Goal: Task Accomplishment & Management: Manage account settings

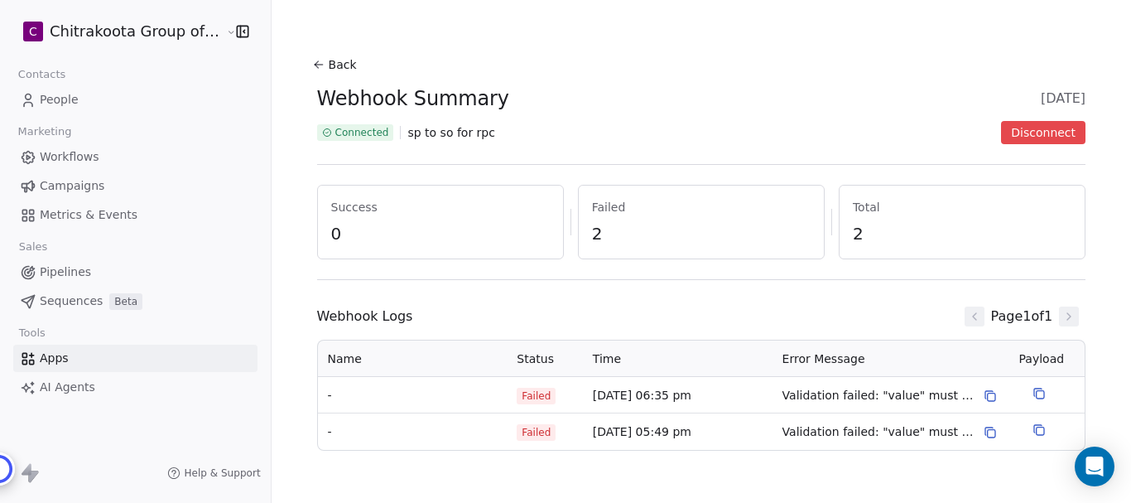
click at [527, 397] on span "Failed" at bounding box center [536, 395] width 39 height 17
drag, startPoint x: 396, startPoint y: 123, endPoint x: 439, endPoint y: 143, distance: 47.8
click at [398, 128] on div "Connected sp to so for rpc Disconnect" at bounding box center [701, 132] width 769 height 23
click at [438, 143] on div "Connected sp to so for rpc Disconnect" at bounding box center [701, 132] width 769 height 23
click at [437, 137] on span "sp to so for rpc" at bounding box center [451, 132] width 88 height 17
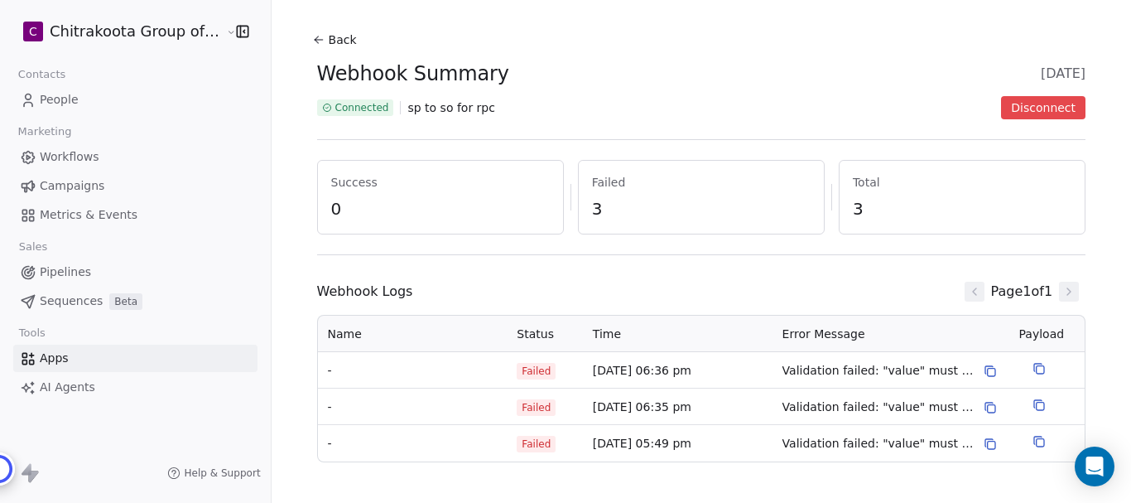
scroll to position [37, 0]
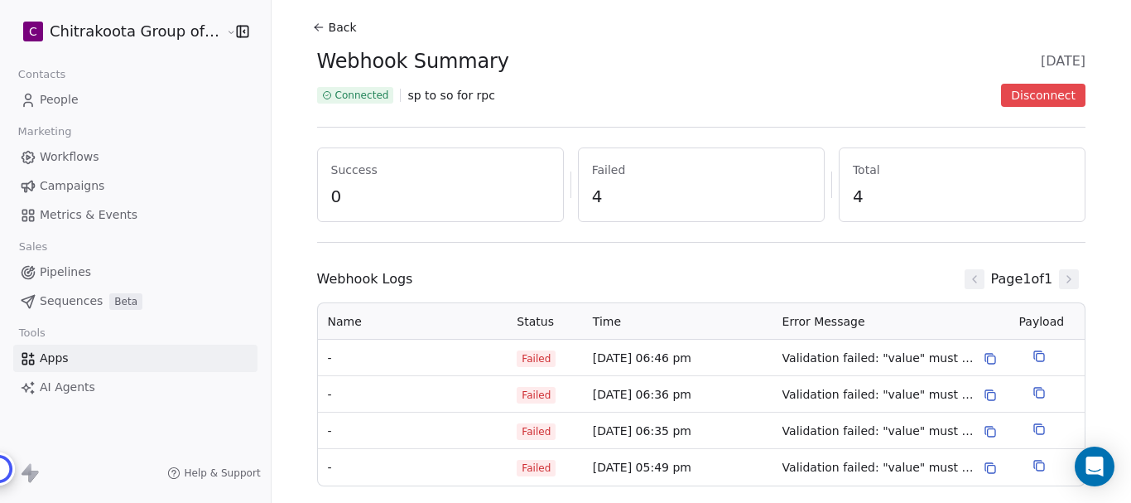
click at [330, 27] on button "Back" at bounding box center [336, 27] width 53 height 30
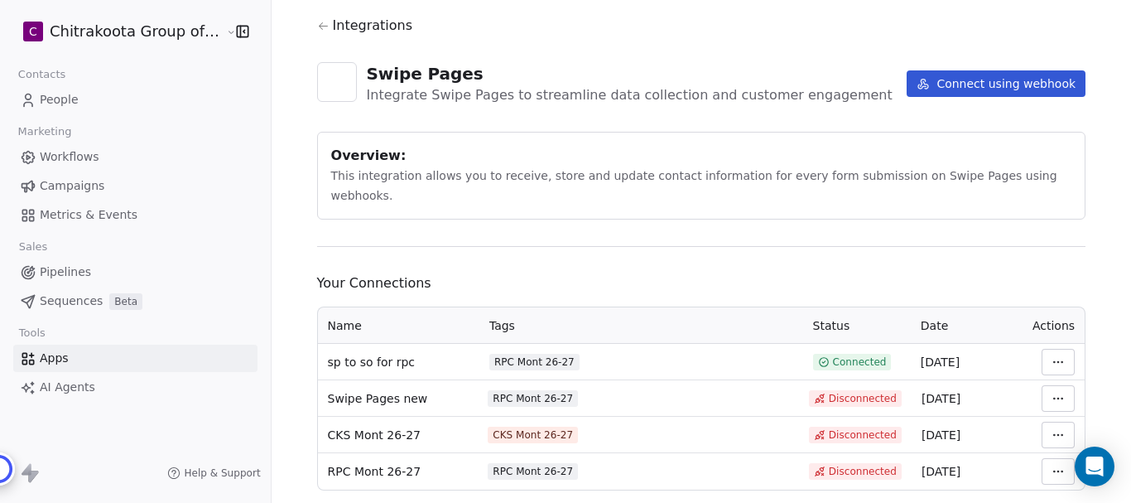
scroll to position [58, 0]
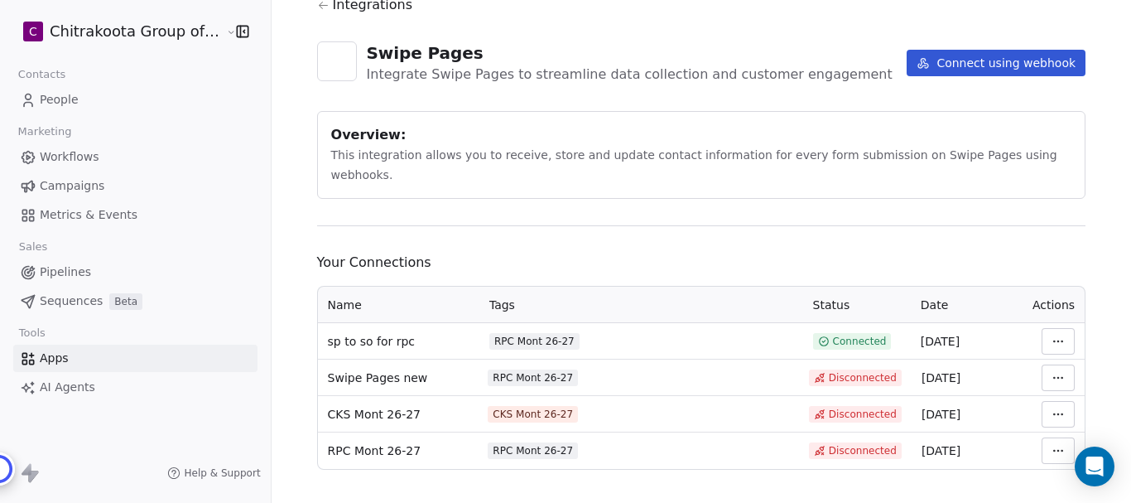
click at [1051, 319] on html "C Chitrakoota Group of Institutions Contacts People Marketing Workflows Campaig…" at bounding box center [565, 251] width 1131 height 503
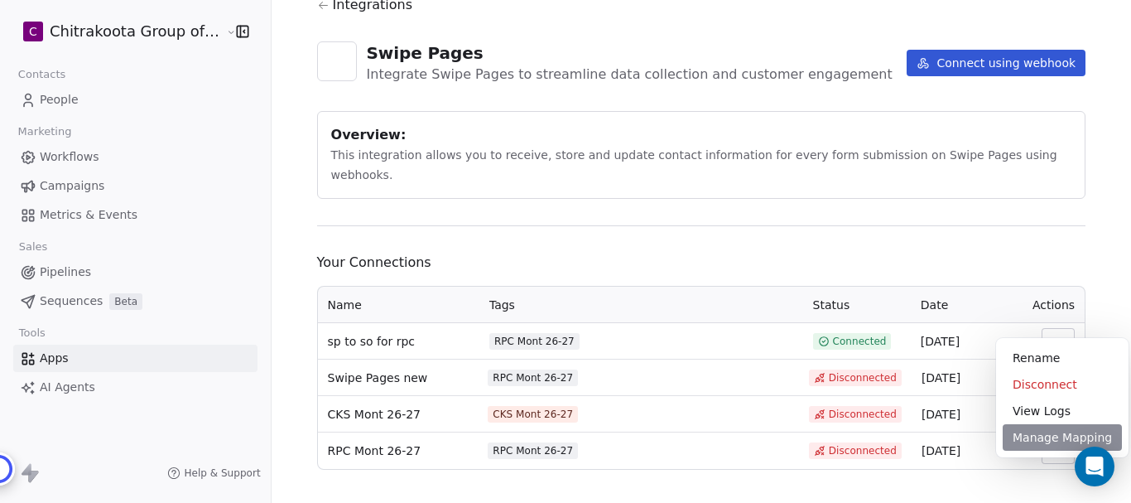
click at [1040, 435] on div "Manage Mapping" at bounding box center [1062, 437] width 119 height 26
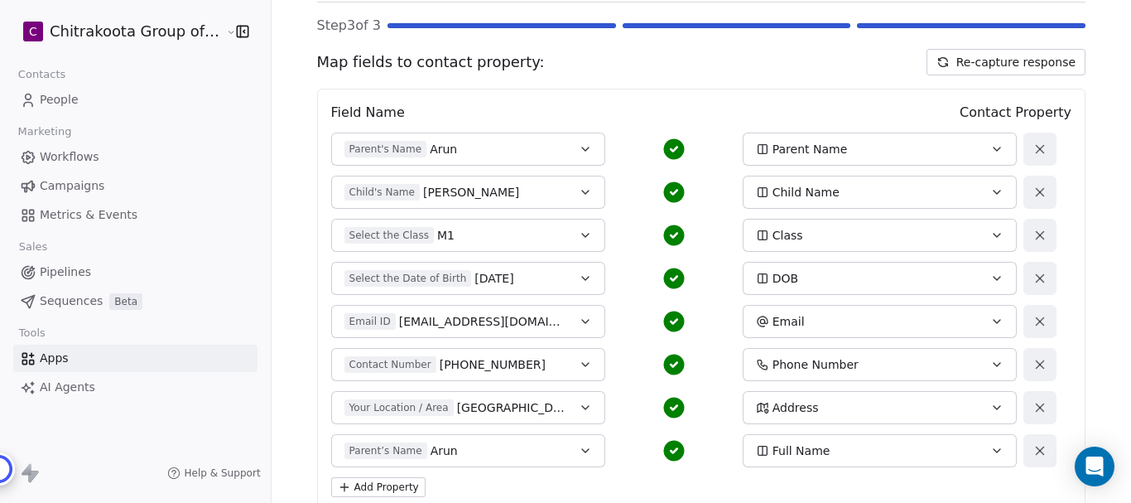
scroll to position [166, 0]
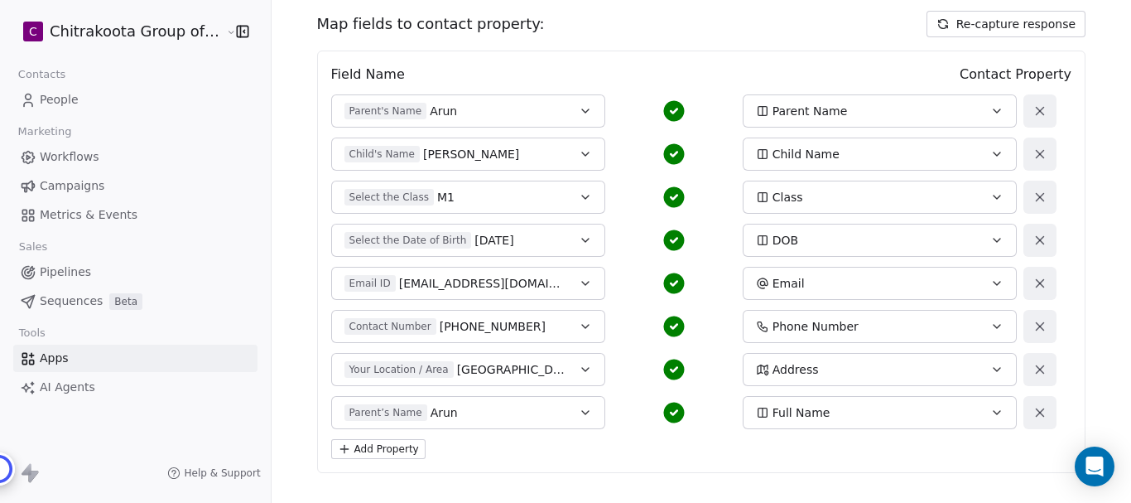
click at [990, 416] on icon "button" at bounding box center [996, 412] width 13 height 13
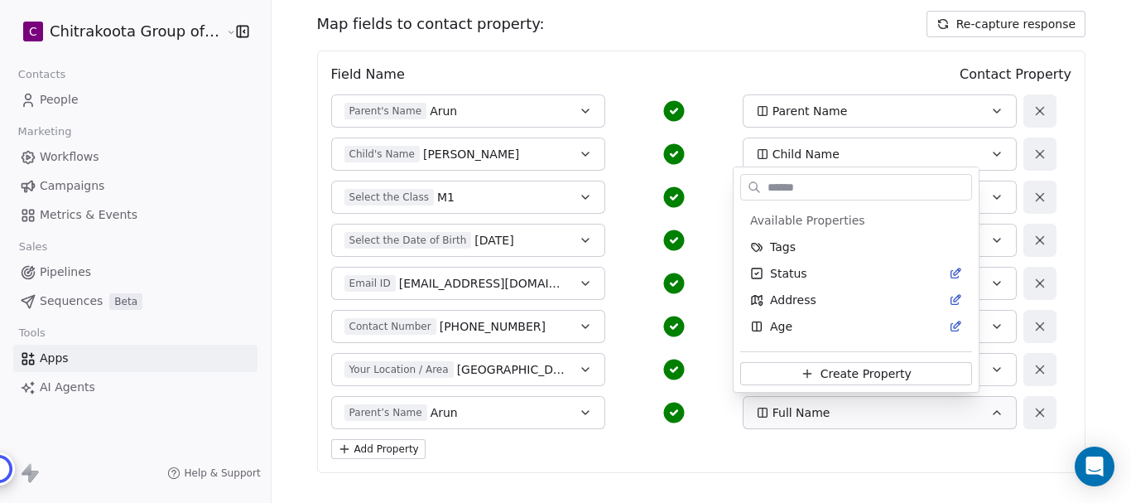
scroll to position [498, 0]
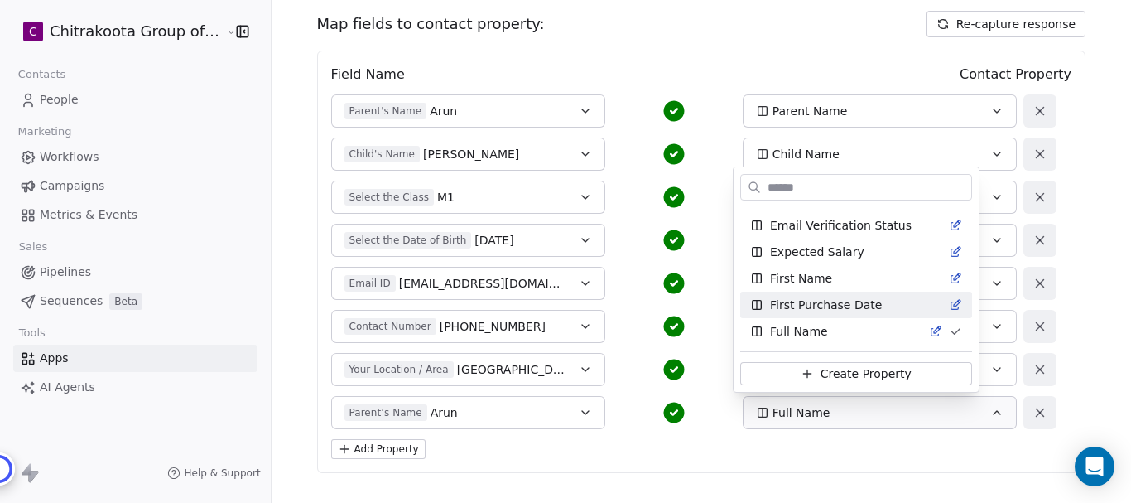
click at [1091, 276] on html "C Chitrakoota Group of Institutions Contacts People Marketing Workflows Campaig…" at bounding box center [565, 251] width 1131 height 503
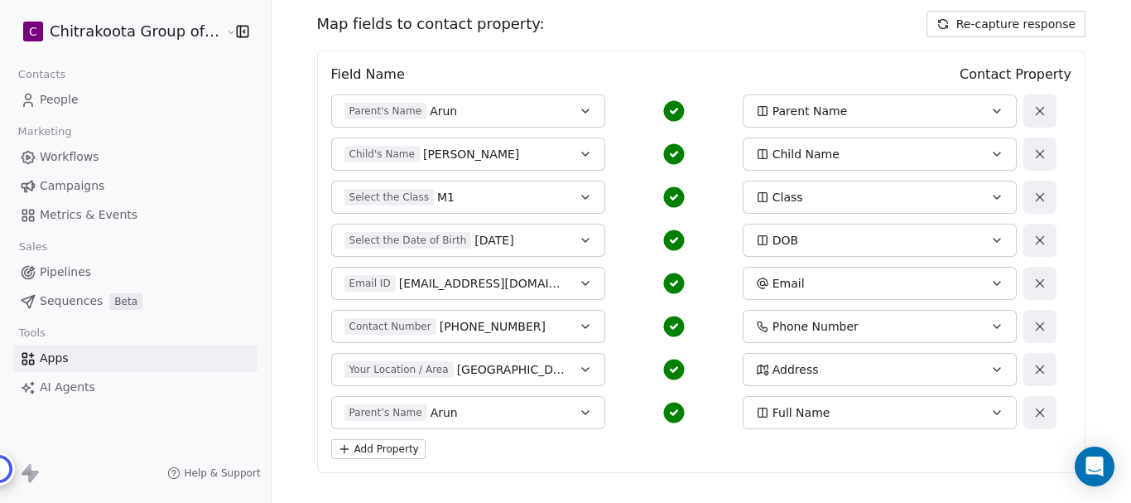
click at [57, 95] on span "People" at bounding box center [59, 99] width 39 height 17
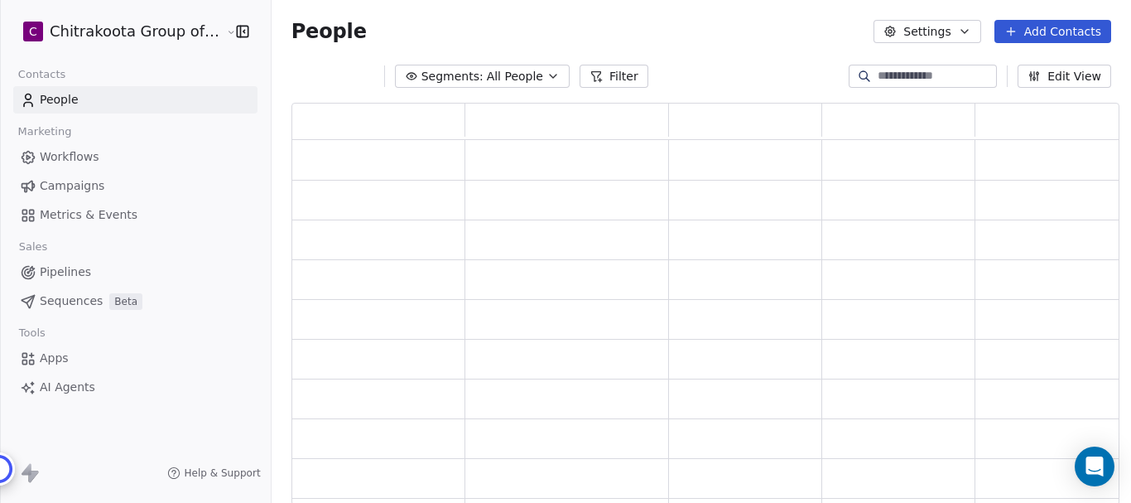
click at [532, 74] on button "Segments: All People" at bounding box center [482, 76] width 175 height 23
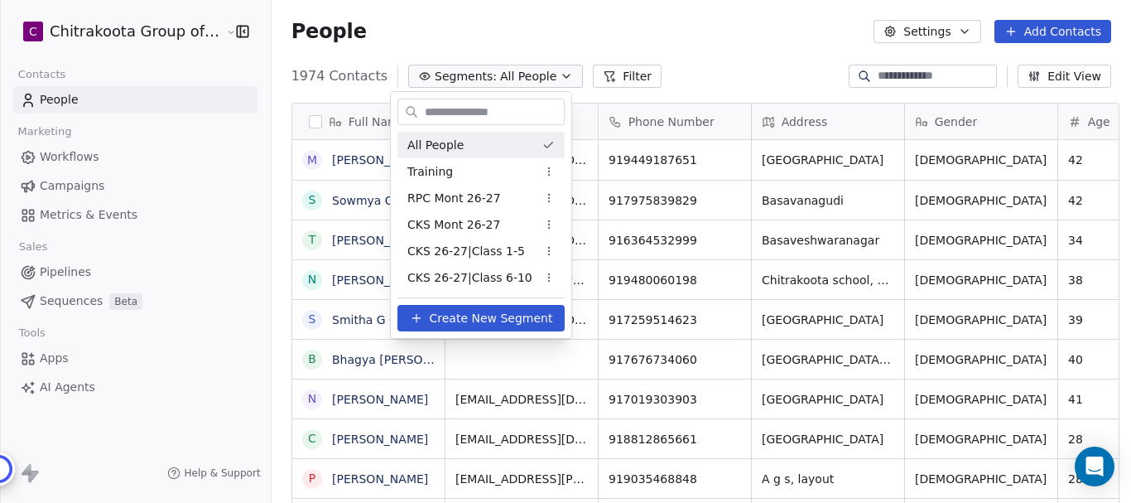
scroll to position [430, 855]
click at [459, 202] on span "RPC Mont 26-27" at bounding box center [454, 198] width 94 height 17
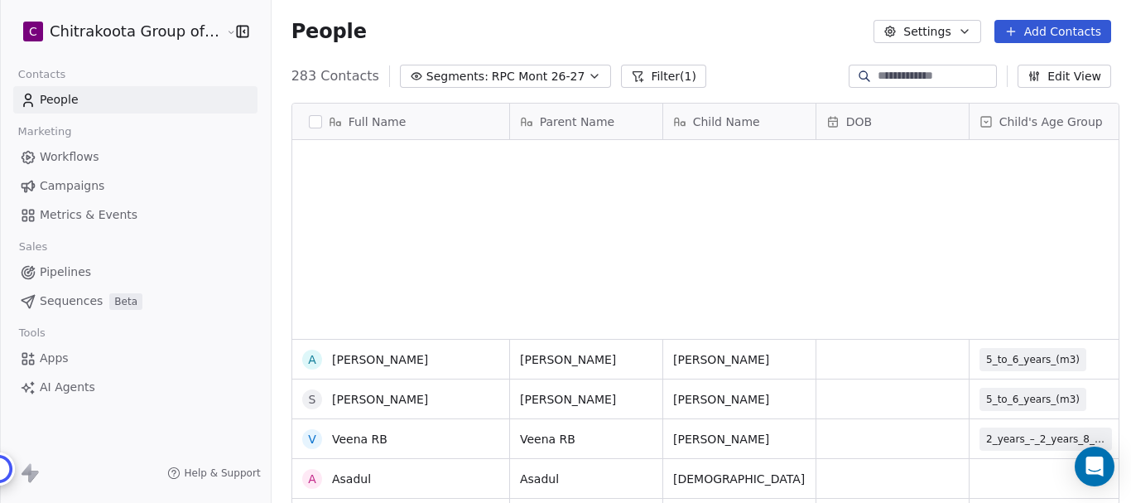
scroll to position [0, 0]
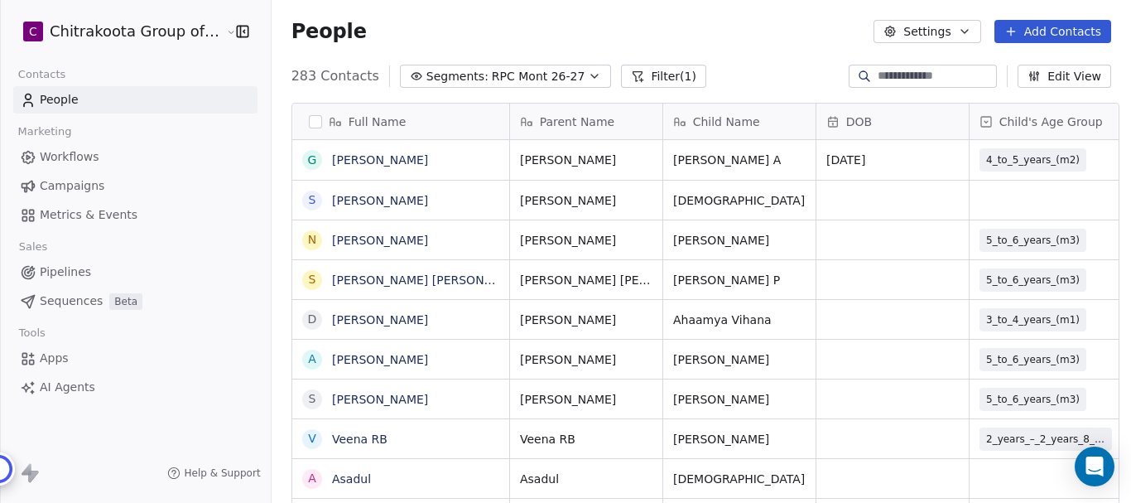
drag, startPoint x: 946, startPoint y: 51, endPoint x: 926, endPoint y: 72, distance: 29.3
click at [944, 52] on div "People Settings Add Contacts" at bounding box center [701, 31] width 859 height 63
click at [926, 72] on input at bounding box center [936, 76] width 116 height 17
paste input "********"
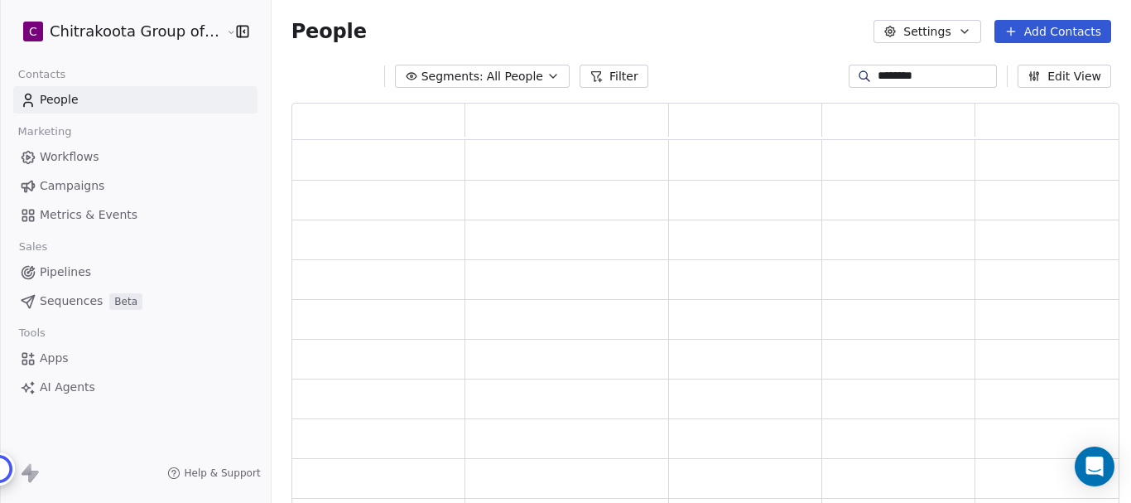
type input "********"
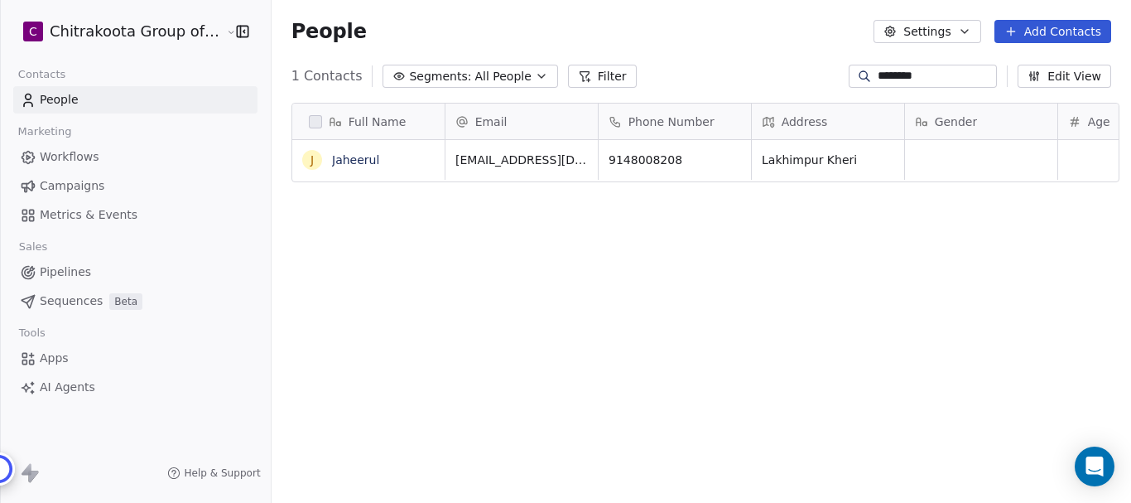
scroll to position [430, 855]
click at [359, 155] on link "Jaheerul" at bounding box center [355, 159] width 47 height 13
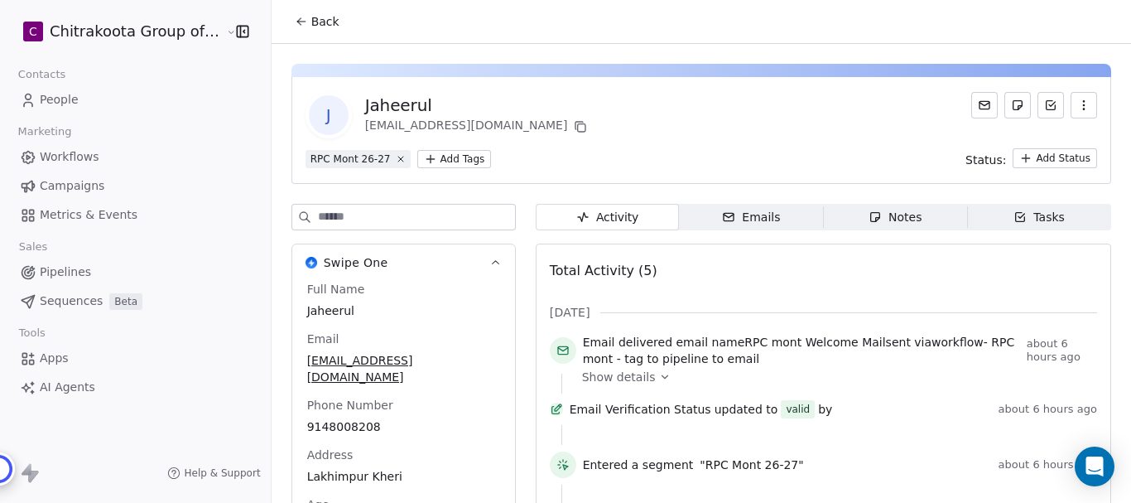
click at [301, 26] on button "Back" at bounding box center [317, 22] width 65 height 30
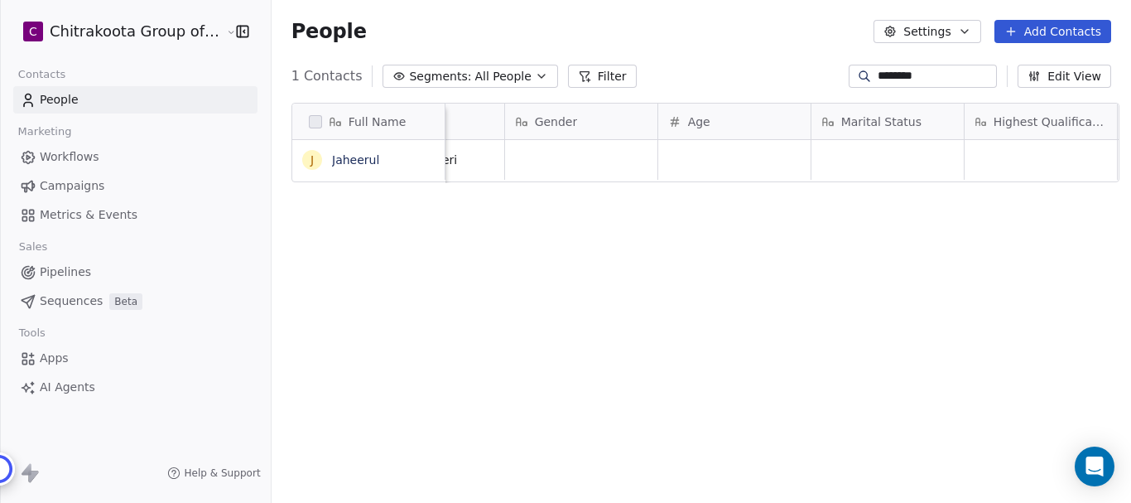
scroll to position [0, 403]
click at [538, 75] on icon "button" at bounding box center [541, 76] width 7 height 3
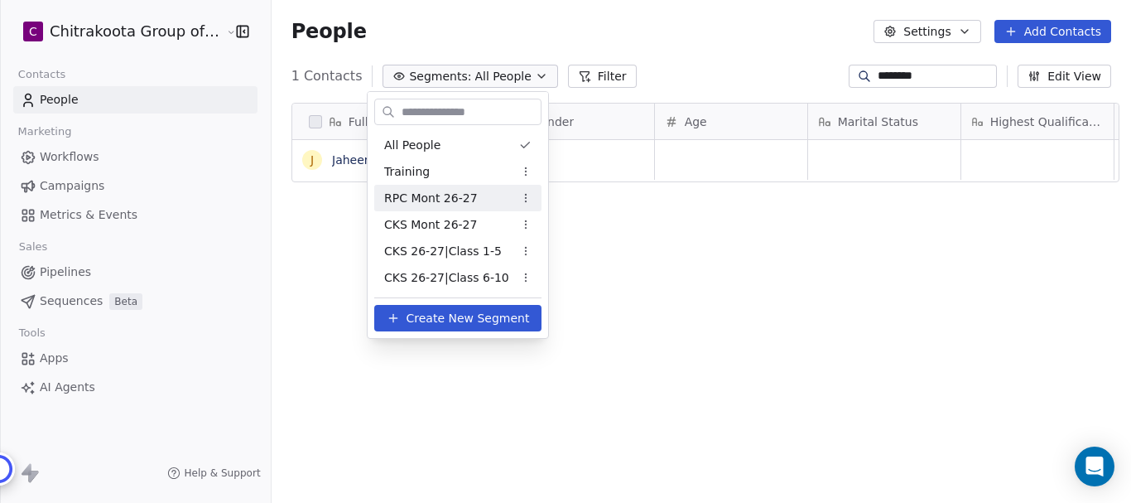
click at [435, 203] on span "RPC Mont 26-27" at bounding box center [431, 198] width 94 height 17
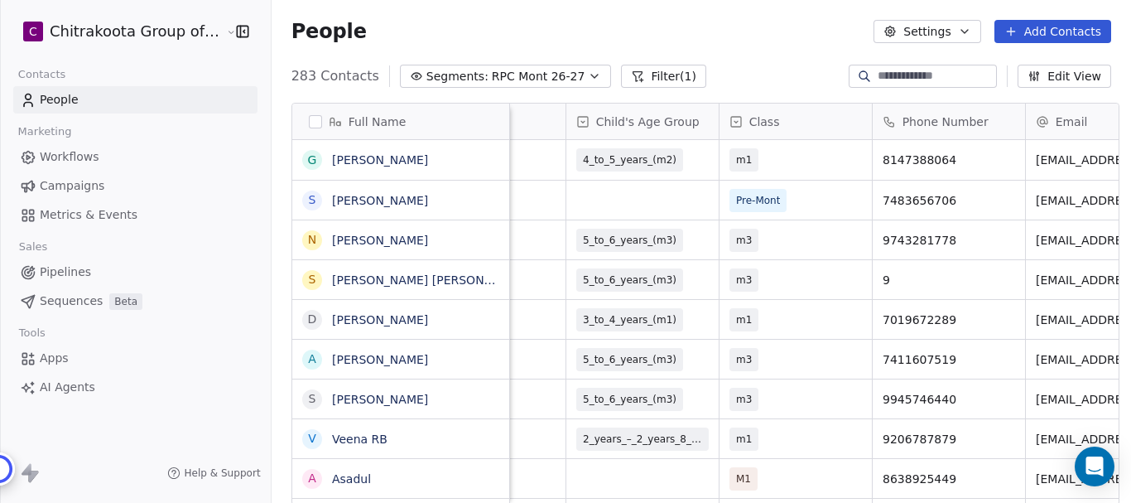
click at [878, 79] on input at bounding box center [936, 76] width 116 height 17
paste input "********"
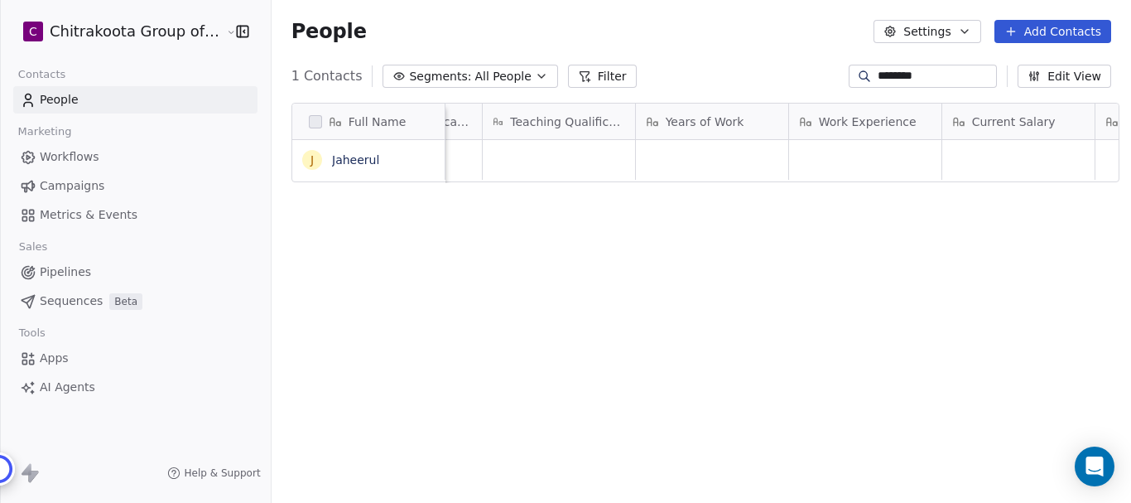
scroll to position [0, 0]
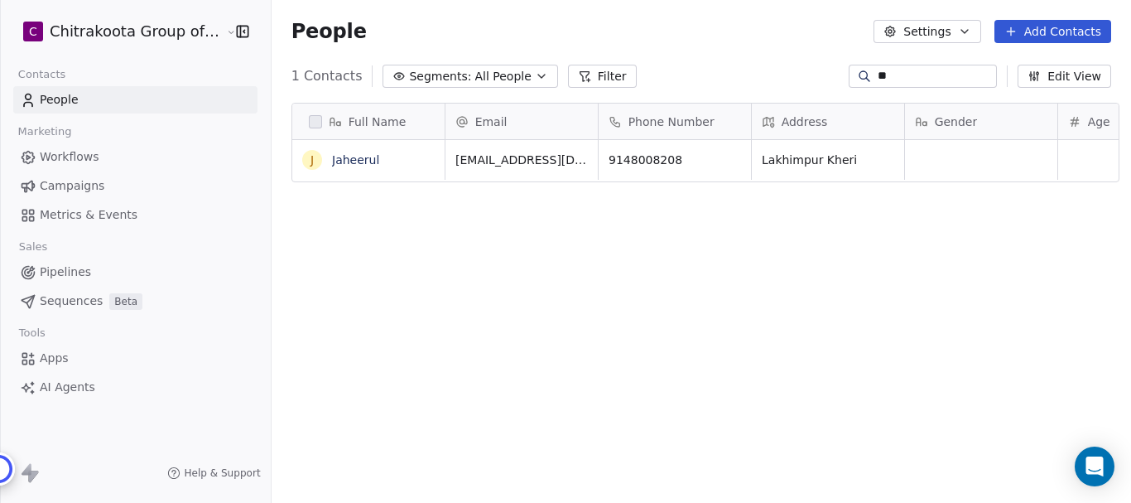
type input "*"
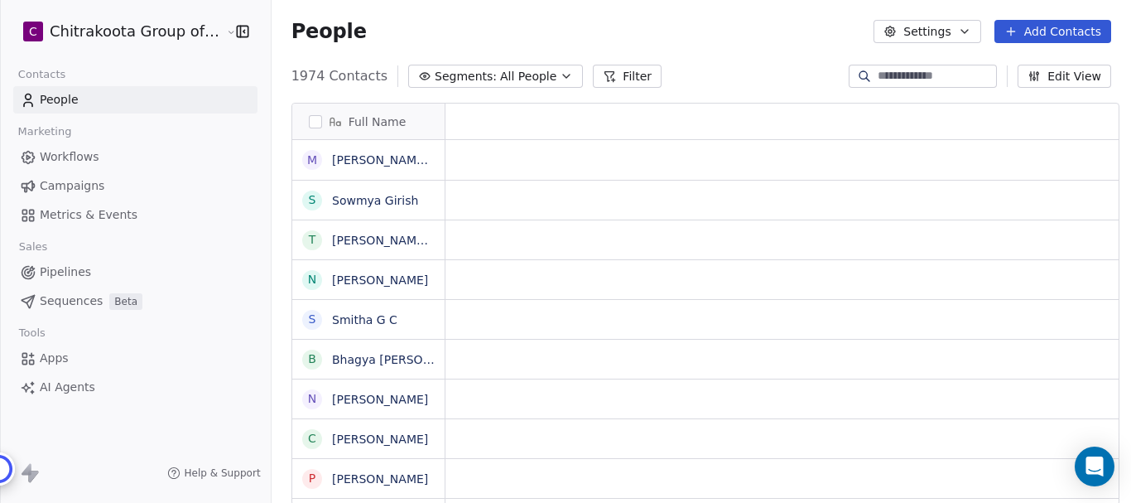
click at [515, 68] on span "All People" at bounding box center [528, 76] width 56 height 17
click at [538, 75] on html "C Chitrakoota Group of Institutions Contacts People Marketing Workflows Campaig…" at bounding box center [565, 251] width 1131 height 503
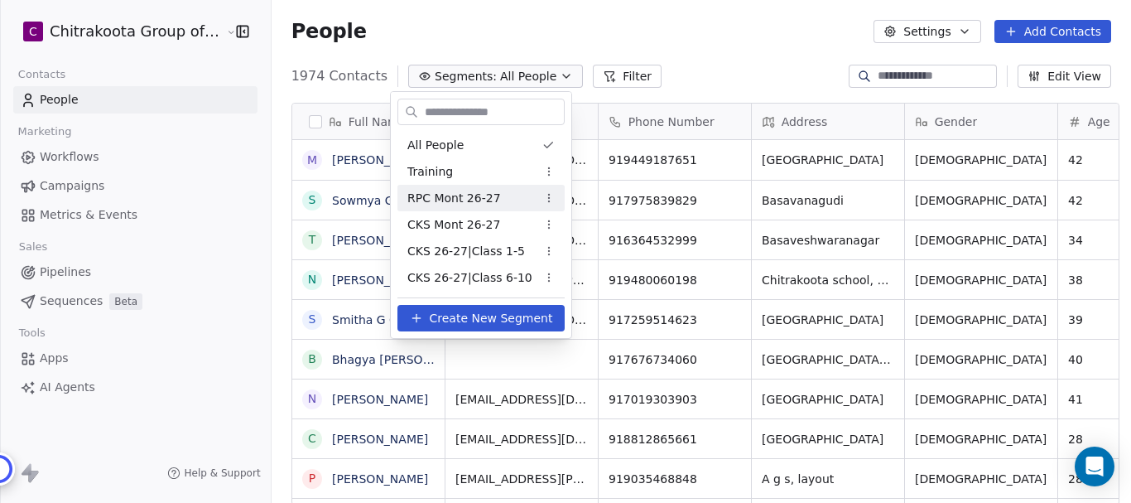
scroll to position [430, 855]
click at [461, 194] on span "RPC Mont 26-27" at bounding box center [454, 198] width 94 height 17
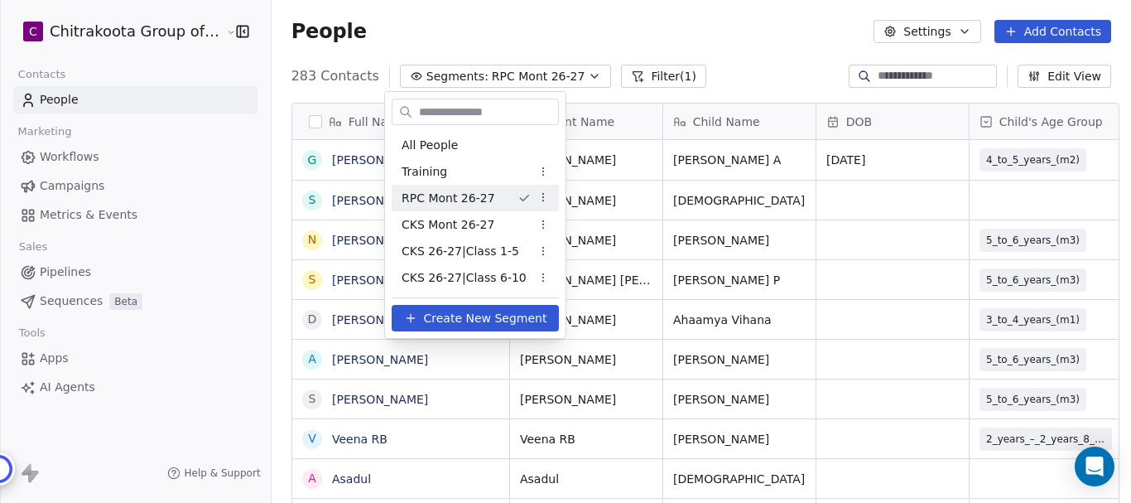
click at [744, 31] on div "People Settings Add Contacts" at bounding box center [701, 31] width 820 height 23
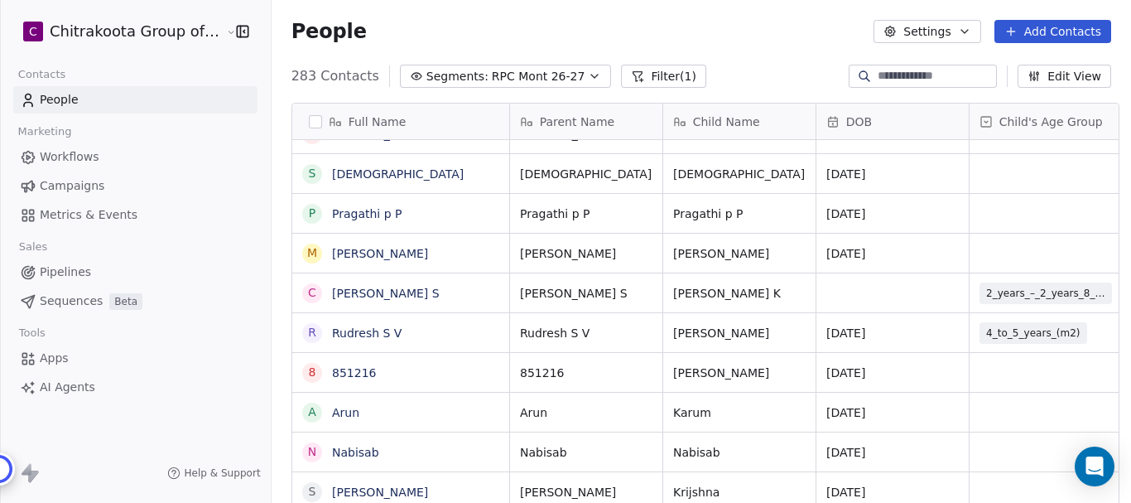
scroll to position [0, 0]
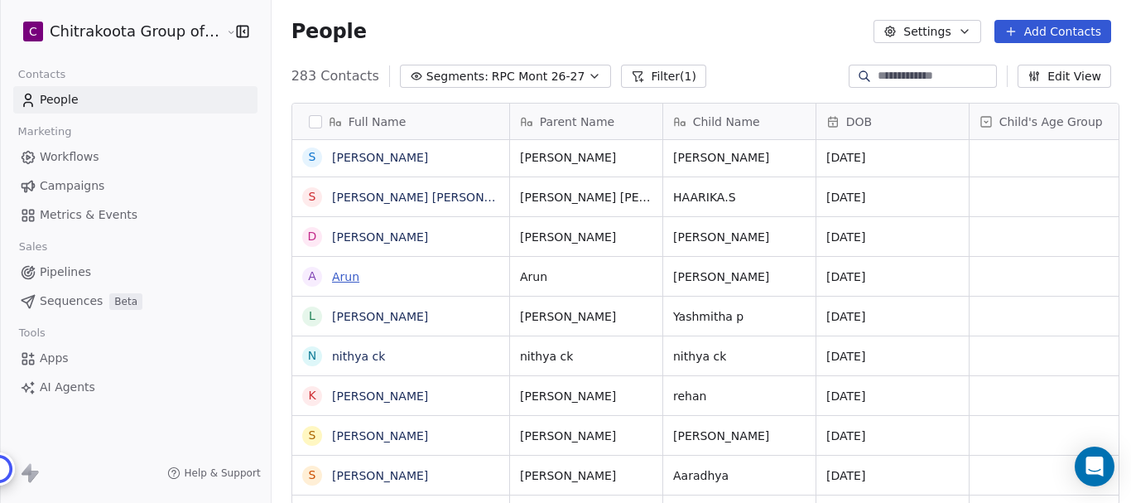
click at [332, 277] on link "Arun" at bounding box center [345, 276] width 27 height 13
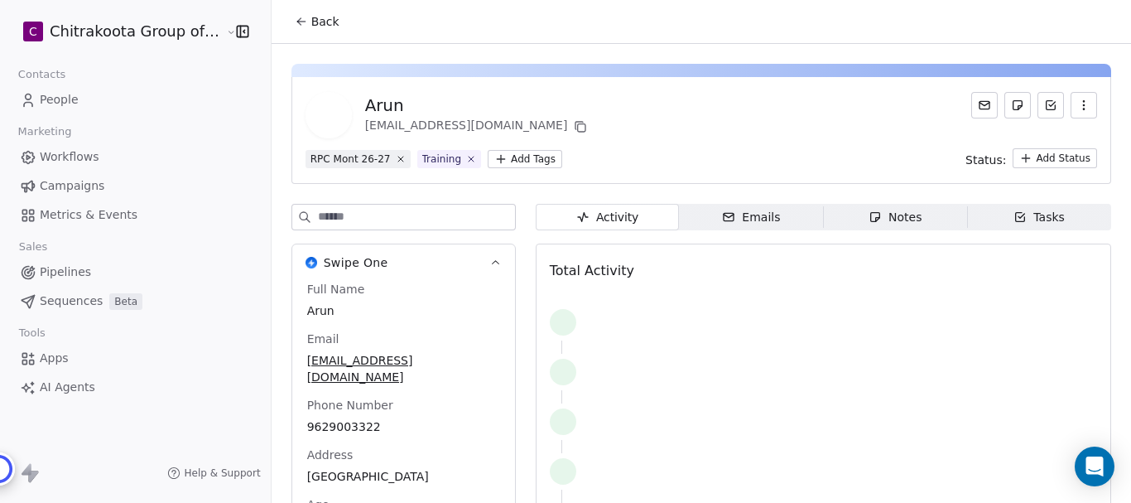
click at [1077, 110] on icon "button" at bounding box center [1083, 105] width 13 height 13
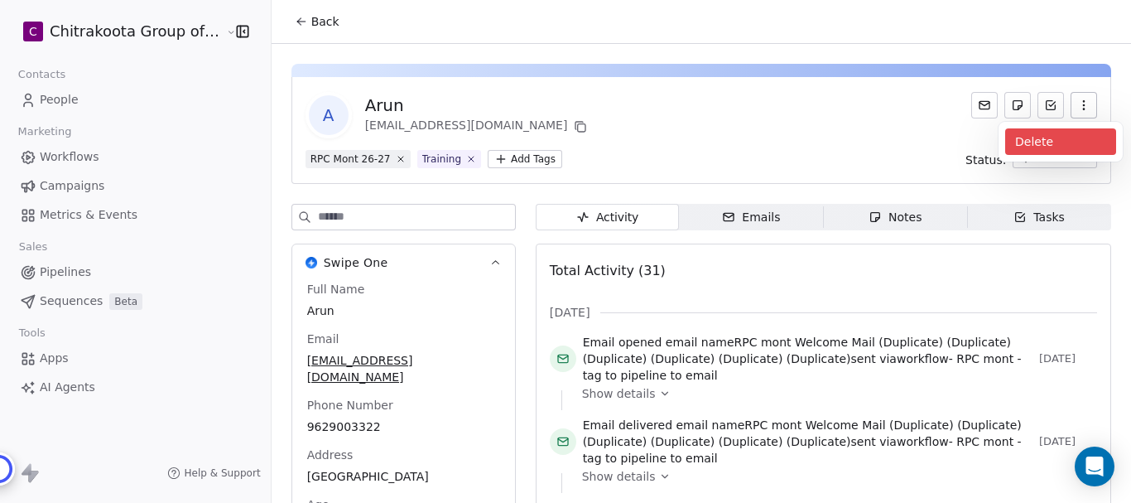
click at [1042, 138] on div "Delete" at bounding box center [1060, 141] width 111 height 26
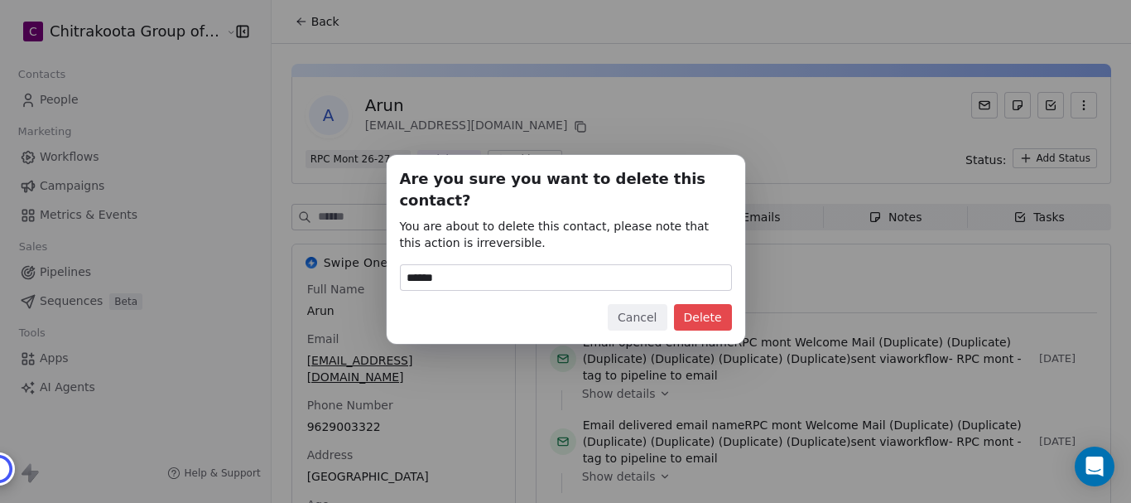
type input "******"
click at [710, 310] on button "Delete" at bounding box center [703, 317] width 58 height 26
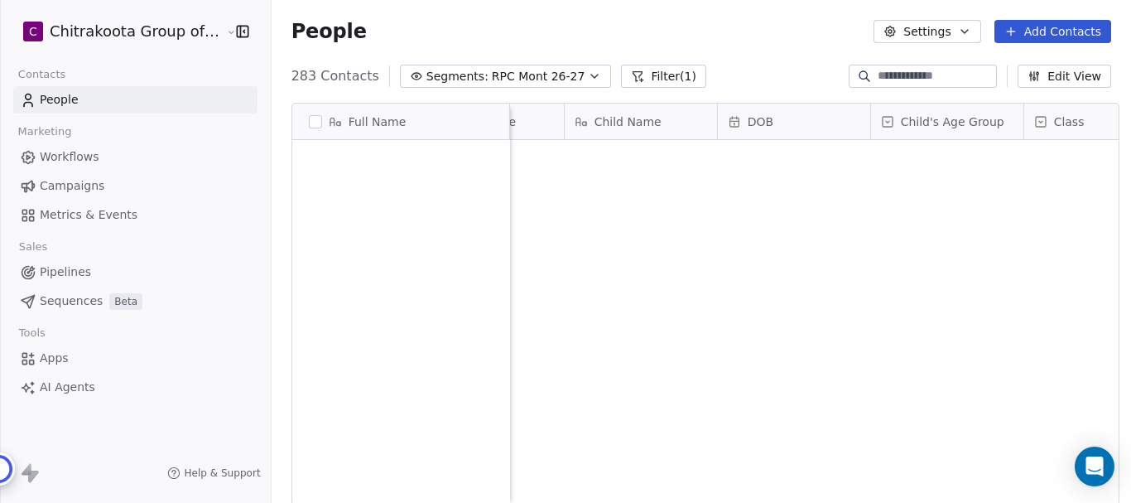
scroll to position [2767, 0]
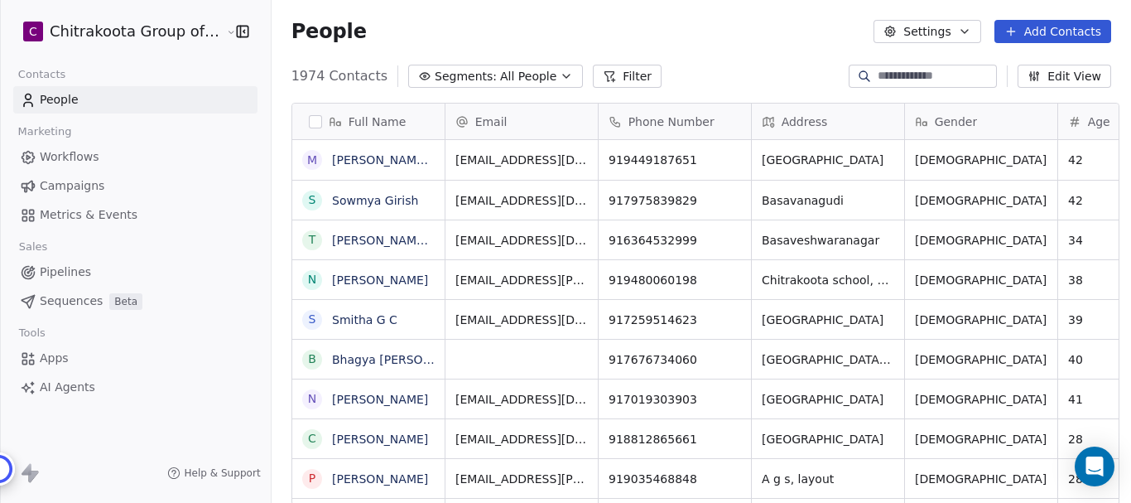
scroll to position [430, 855]
click at [65, 362] on span "Apps" at bounding box center [54, 357] width 29 height 17
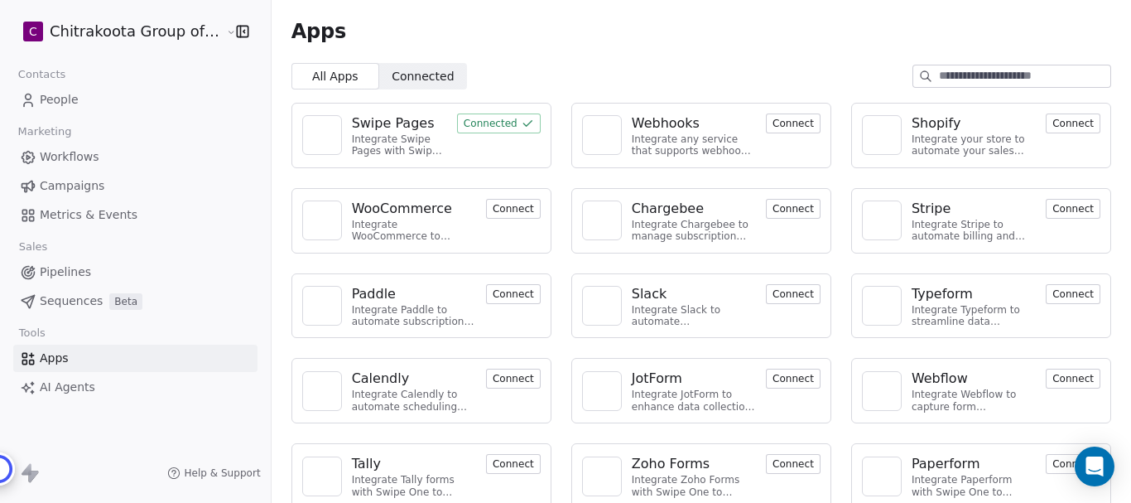
click at [474, 120] on button "Connected" at bounding box center [499, 123] width 84 height 20
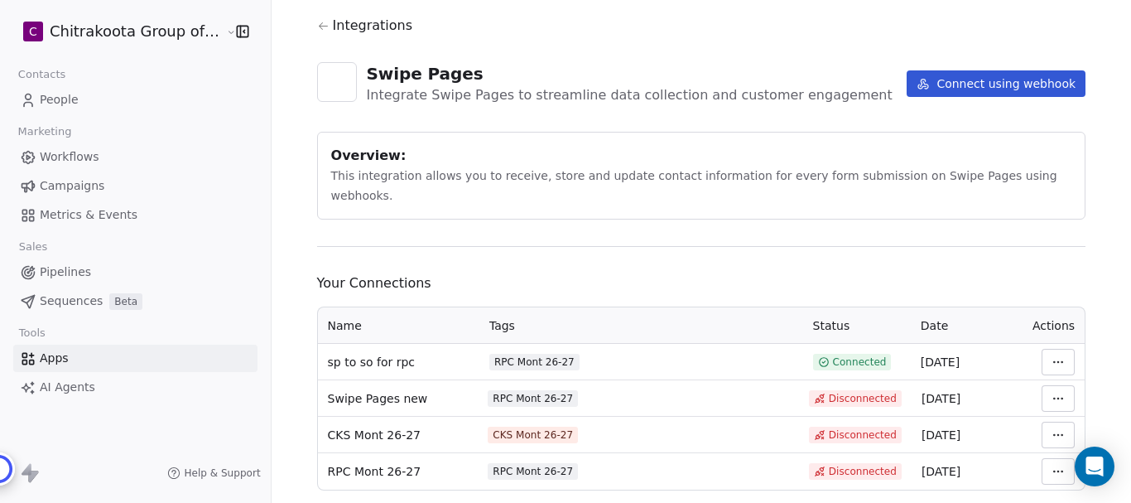
scroll to position [58, 0]
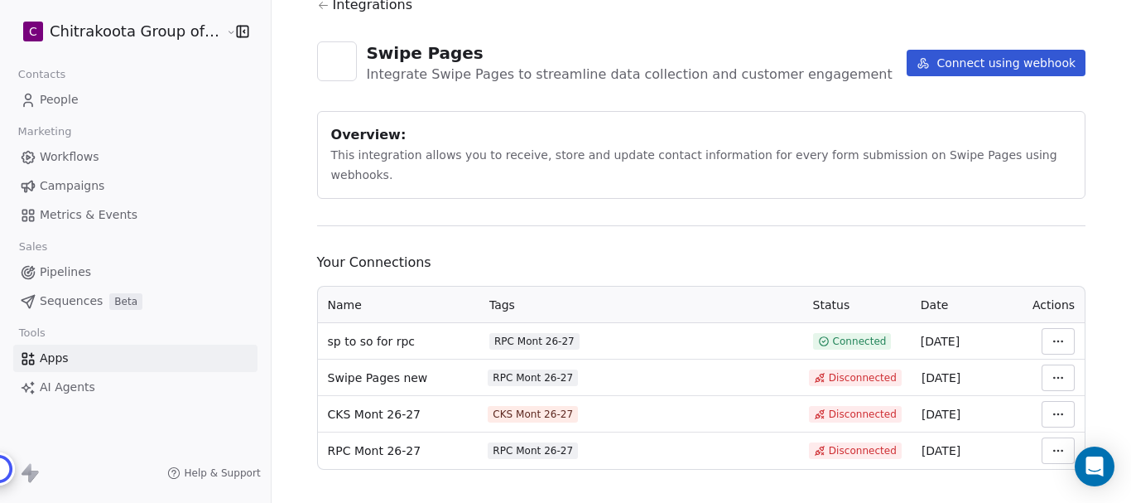
click at [1047, 317] on html "C Chitrakoota Group of Institutions Contacts People Marketing Workflows Campaig…" at bounding box center [565, 251] width 1131 height 503
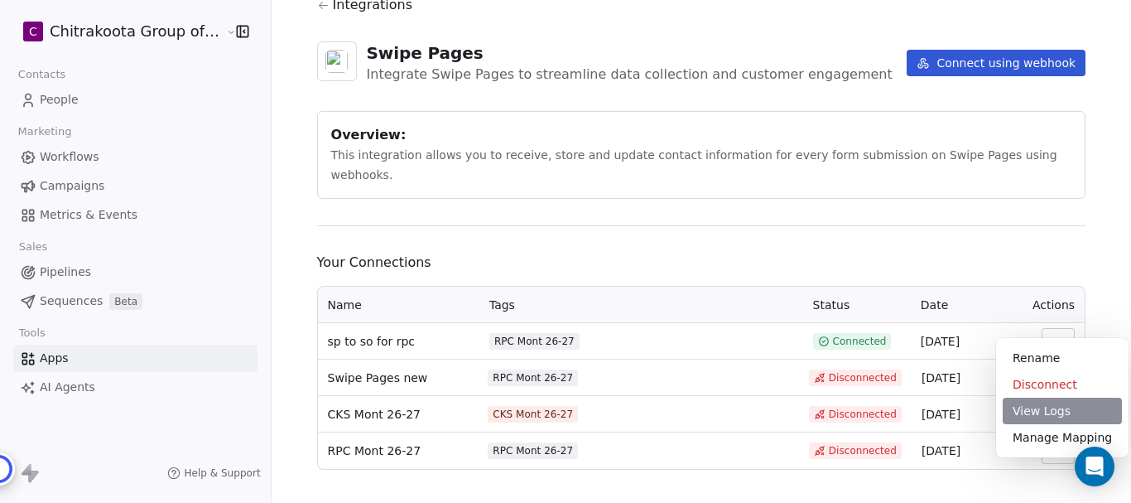
click at [1037, 409] on div "View Logs" at bounding box center [1062, 410] width 119 height 26
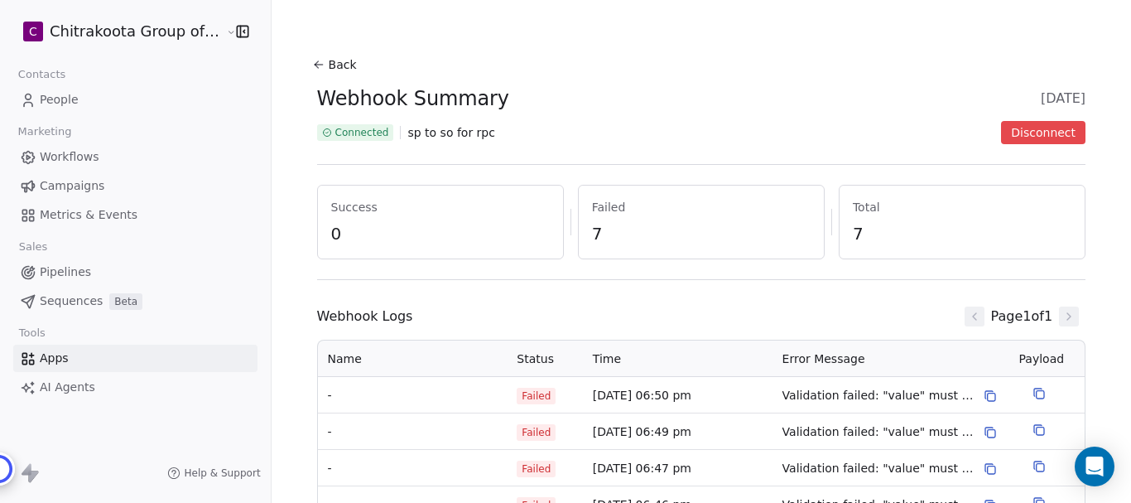
click at [330, 56] on button "Back" at bounding box center [336, 65] width 53 height 30
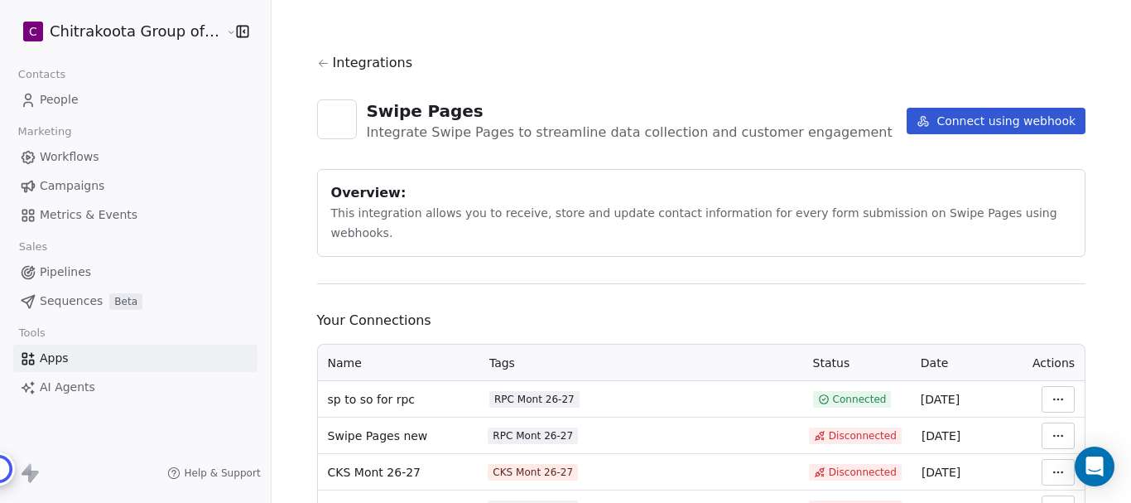
scroll to position [58, 0]
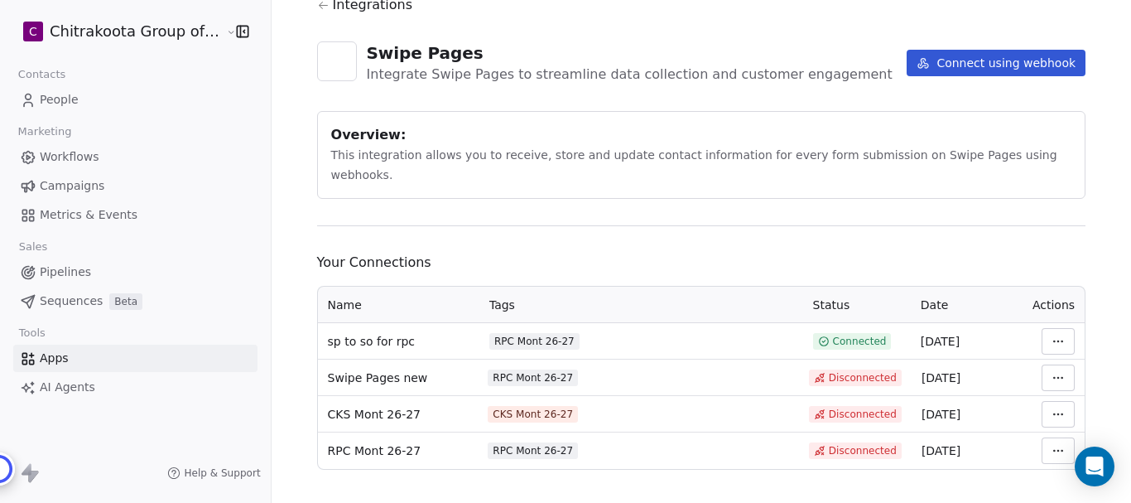
click at [1052, 314] on html "C Chitrakoota Group of Institutions Contacts People Marketing Workflows Campaig…" at bounding box center [565, 251] width 1131 height 503
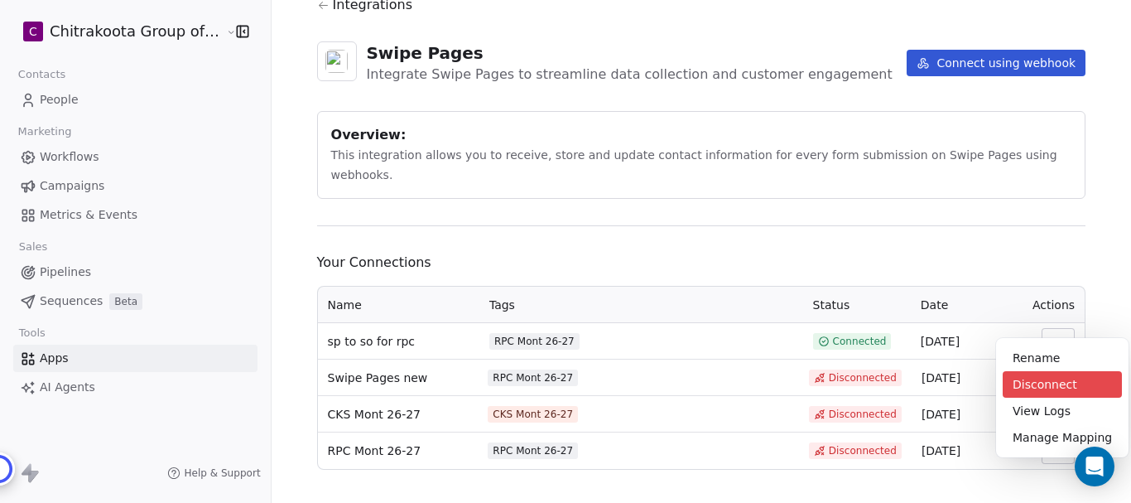
click at [1045, 381] on div "Disconnect" at bounding box center [1062, 384] width 119 height 26
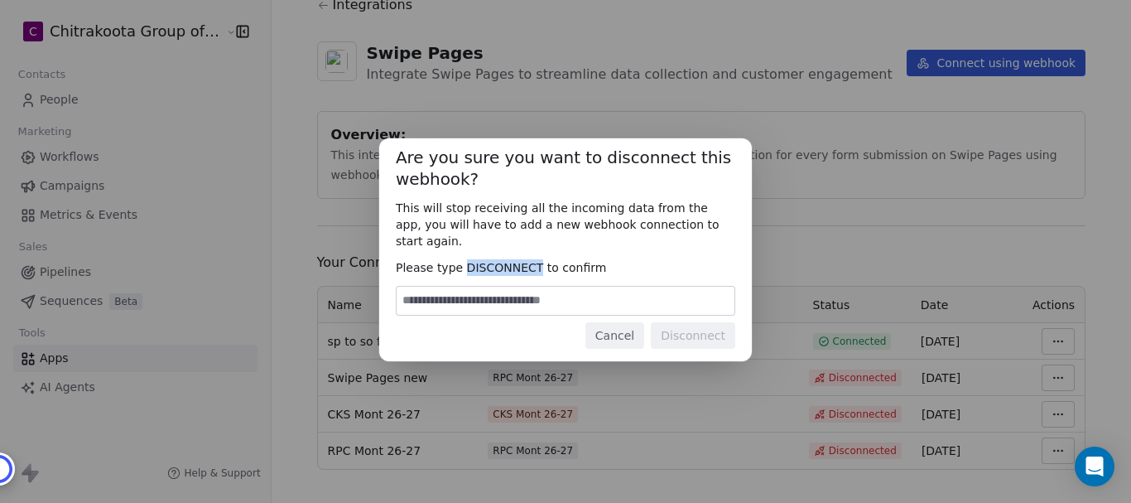
drag, startPoint x: 534, startPoint y: 256, endPoint x: 461, endPoint y: 259, distance: 72.9
click at [461, 259] on span "Please type DISCONNECT to confirm" at bounding box center [565, 267] width 339 height 17
copy span "DISCONNECT"
click at [466, 291] on input at bounding box center [566, 300] width 338 height 28
paste input "**********"
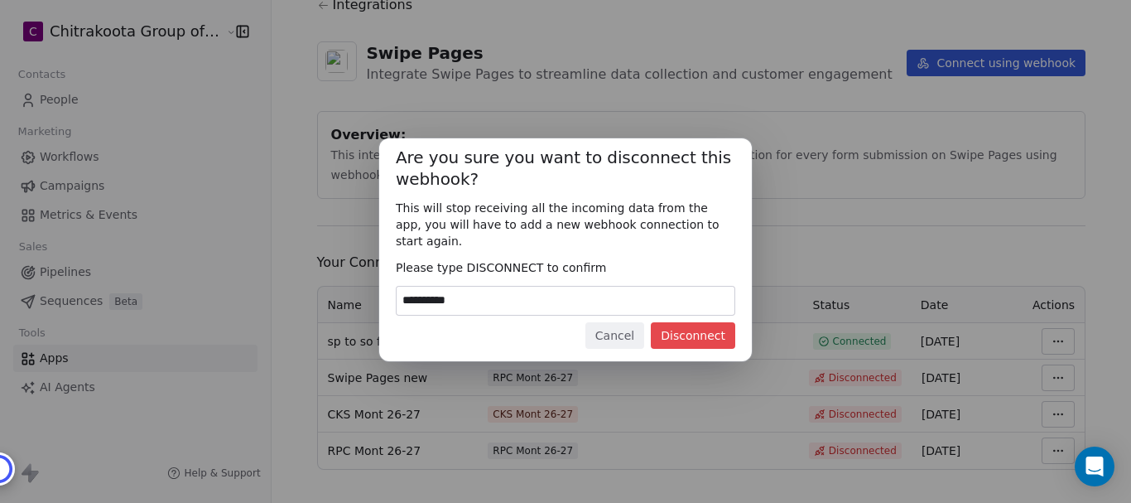
type input "**********"
click at [700, 338] on button "Disconnect" at bounding box center [693, 335] width 84 height 26
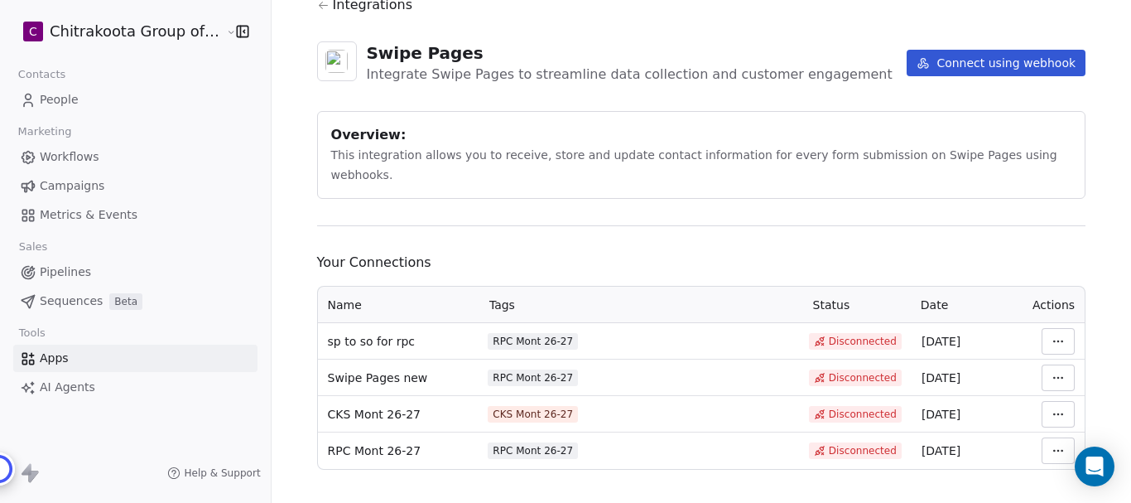
click at [1055, 363] on html "C Chitrakoota Group of Institutions Contacts People Marketing Workflows Campaig…" at bounding box center [565, 251] width 1131 height 503
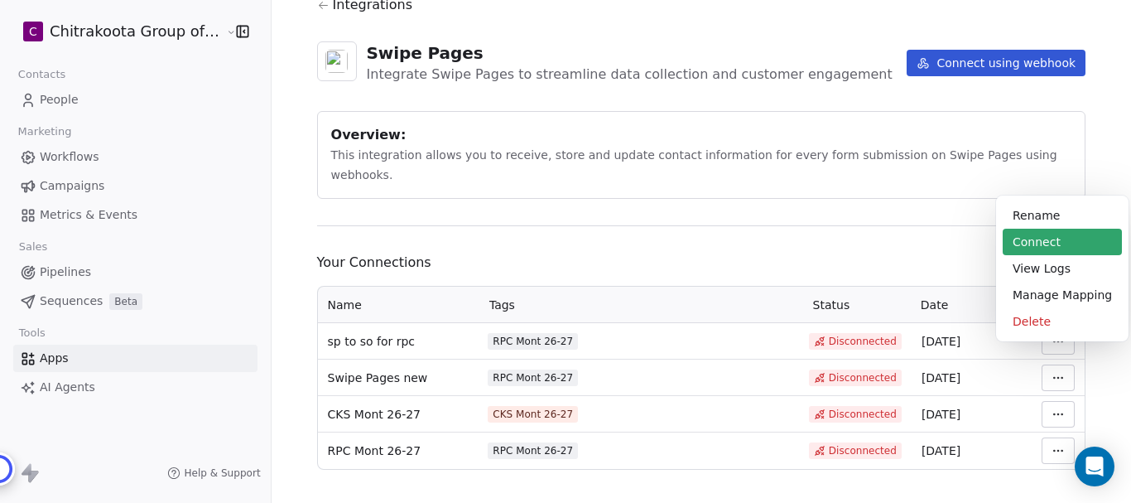
click at [1035, 248] on div "Connect" at bounding box center [1062, 242] width 119 height 26
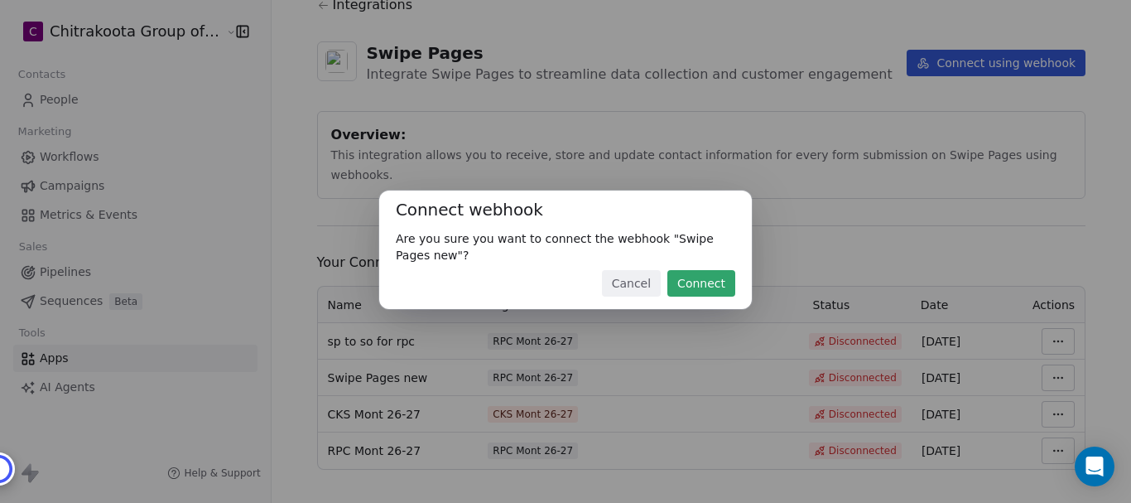
click at [696, 287] on button "Connect" at bounding box center [701, 283] width 68 height 26
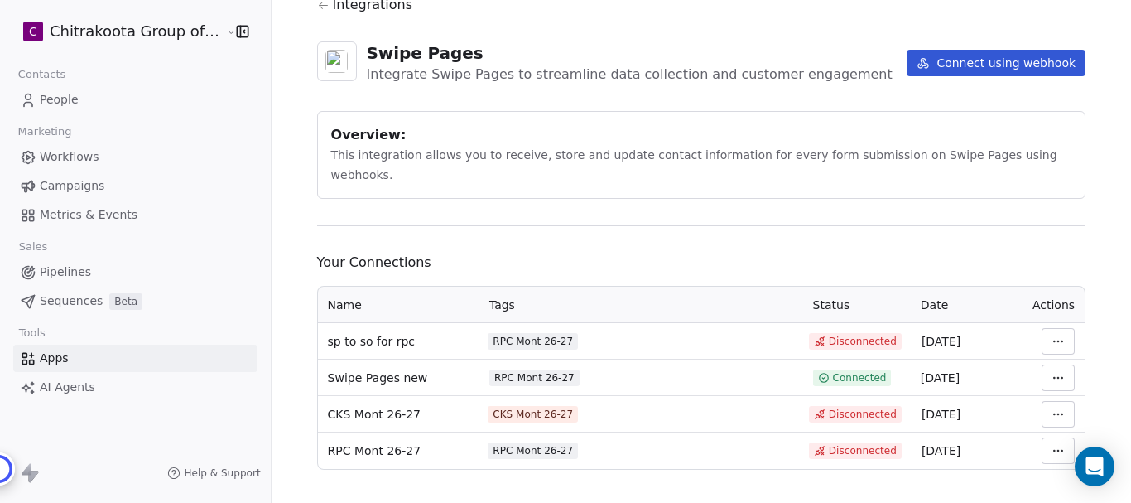
click at [1045, 357] on html "C Chitrakoota Group of Institutions Contacts People Marketing Workflows Campaig…" at bounding box center [565, 251] width 1131 height 503
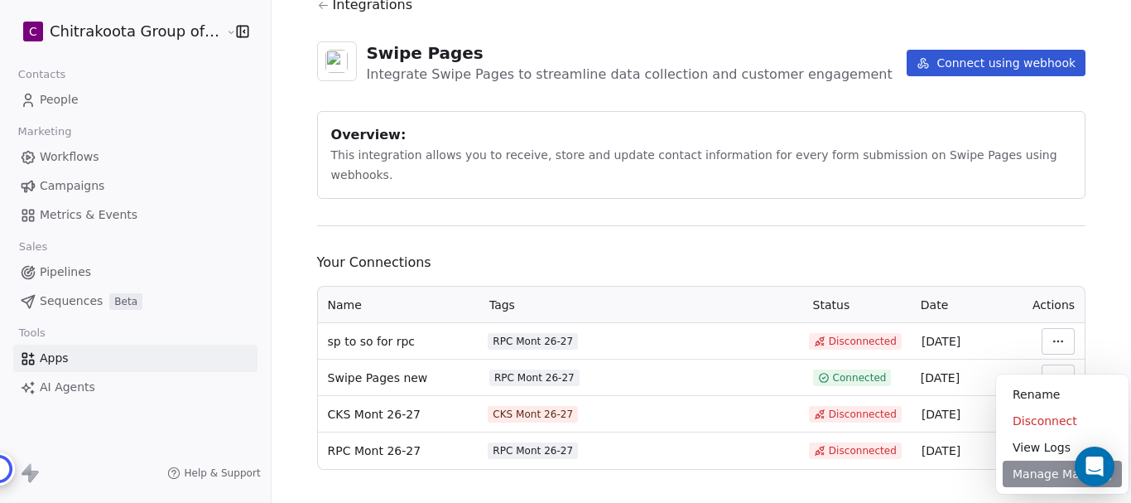
click at [1032, 474] on div "Manage Mapping" at bounding box center [1062, 473] width 119 height 26
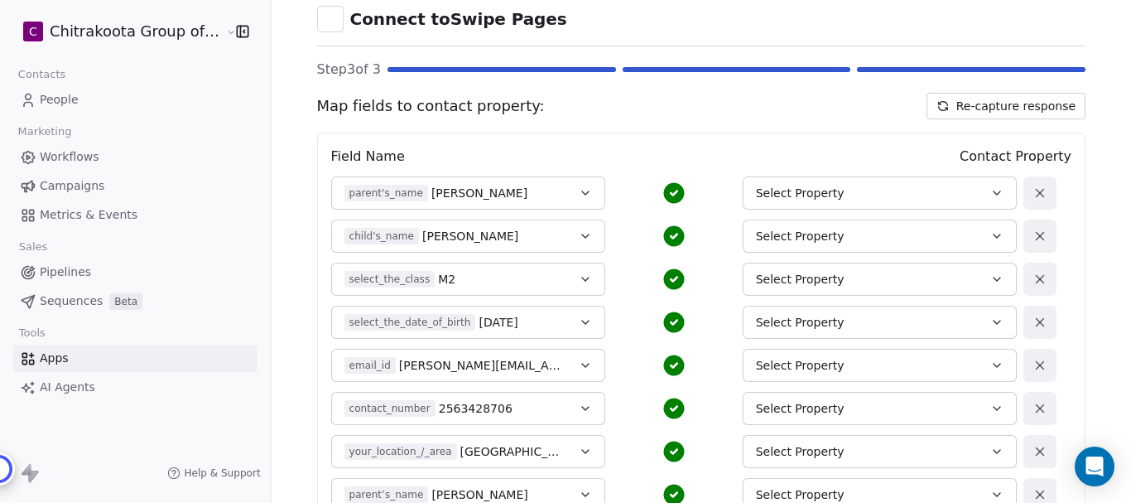
scroll to position [245, 0]
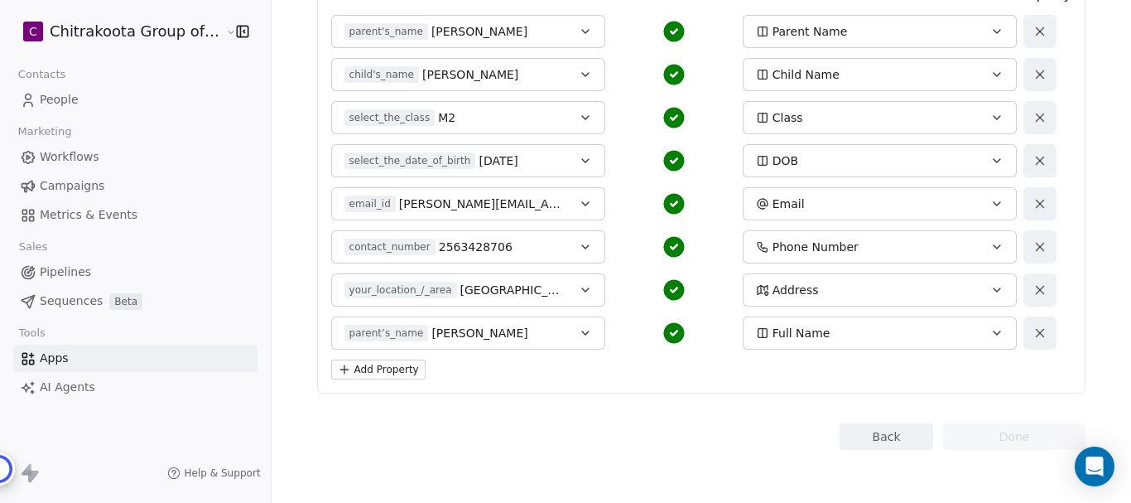
click at [876, 437] on button "Back" at bounding box center [887, 436] width 94 height 26
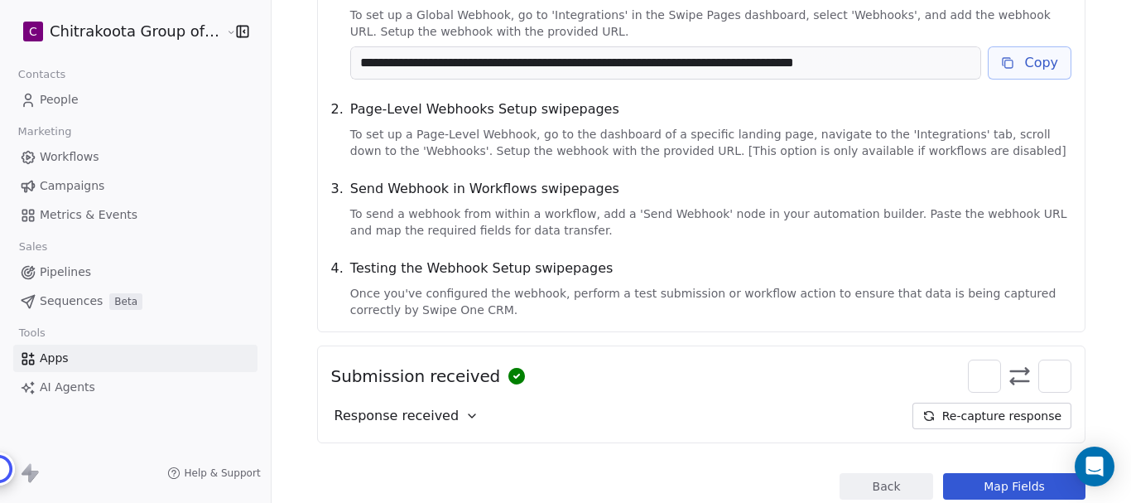
scroll to position [295, 0]
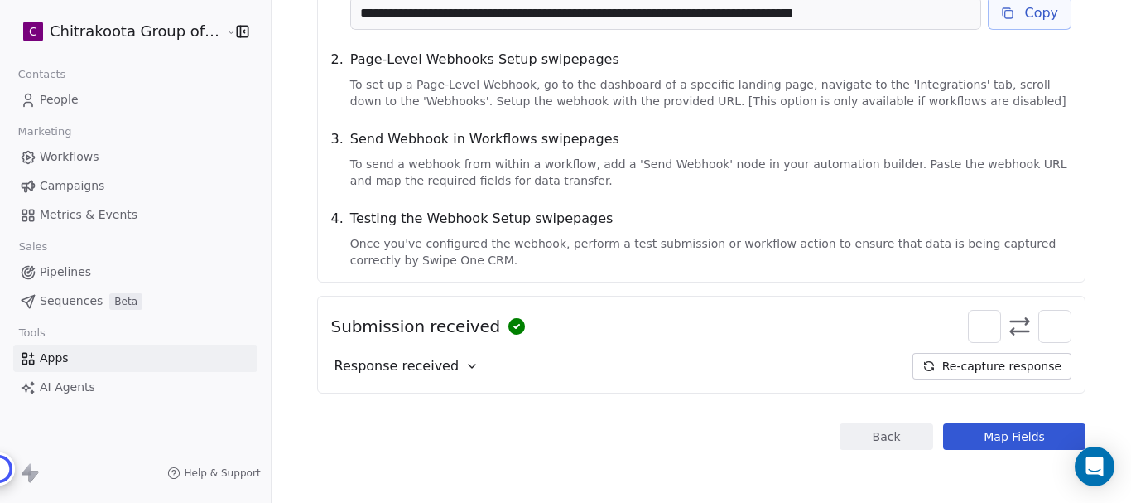
click at [878, 439] on button "Back" at bounding box center [887, 436] width 94 height 26
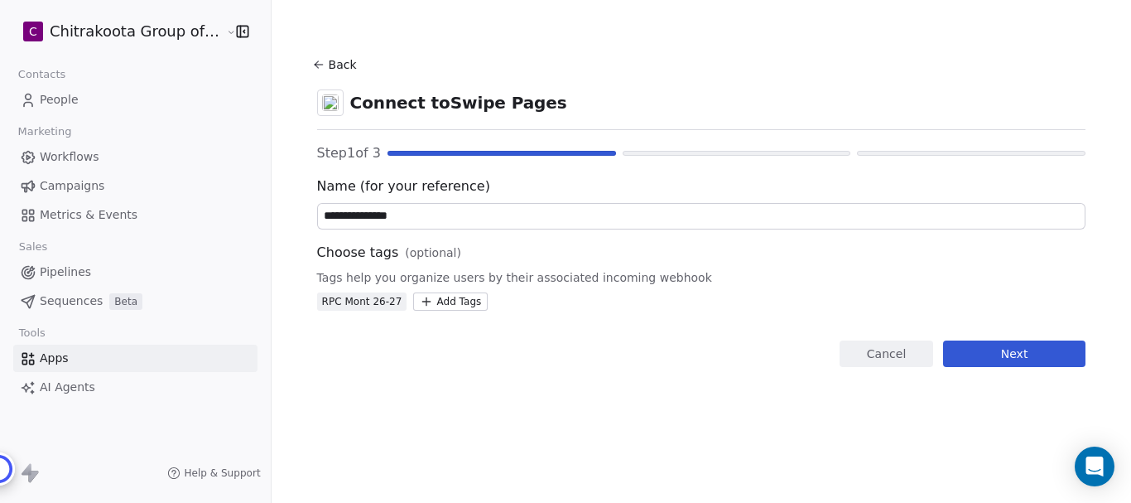
click at [315, 66] on icon at bounding box center [318, 64] width 13 height 13
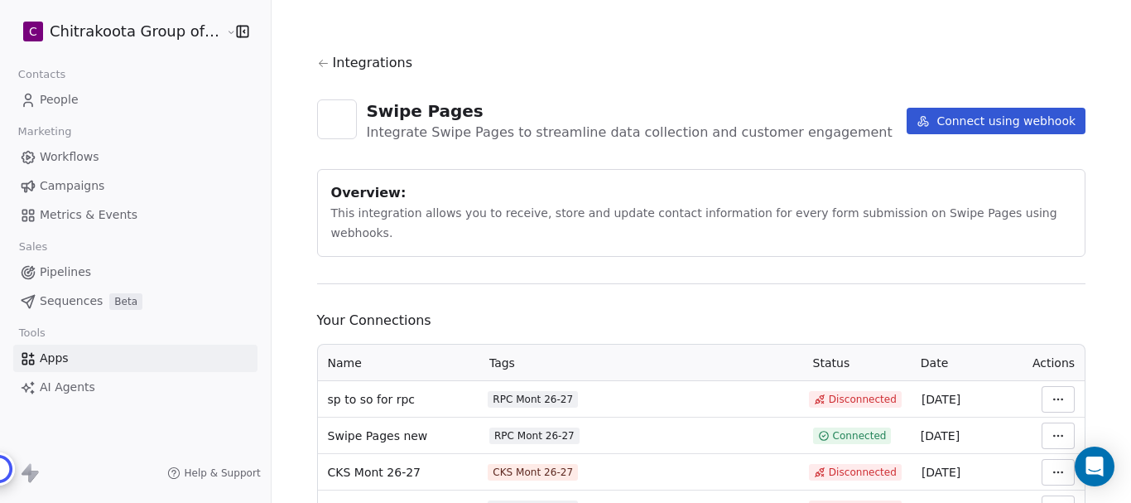
scroll to position [58, 0]
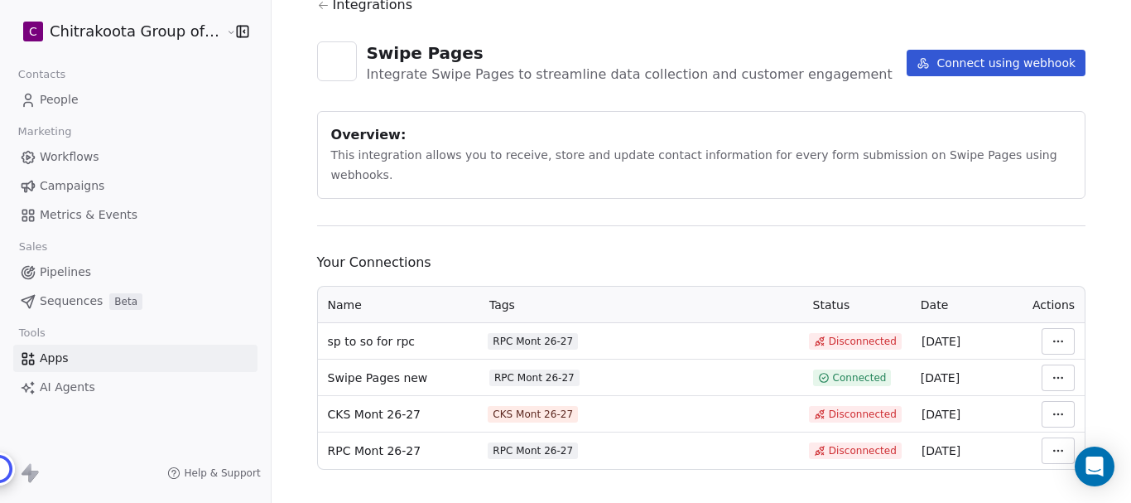
click at [1043, 358] on html "C Chitrakoota Group of Institutions Contacts People Marketing Workflows Campaig…" at bounding box center [565, 251] width 1131 height 503
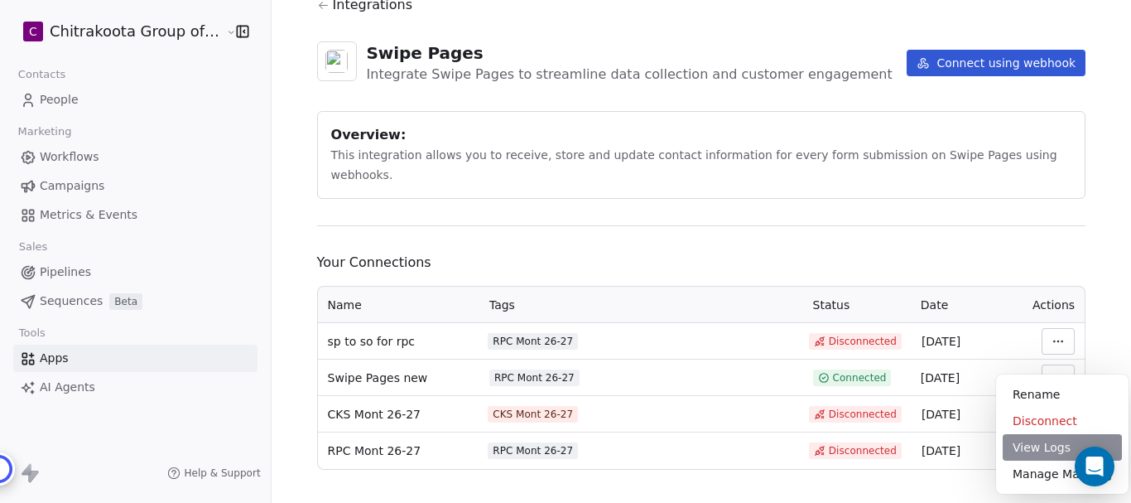
click at [1040, 448] on div "View Logs" at bounding box center [1062, 447] width 119 height 26
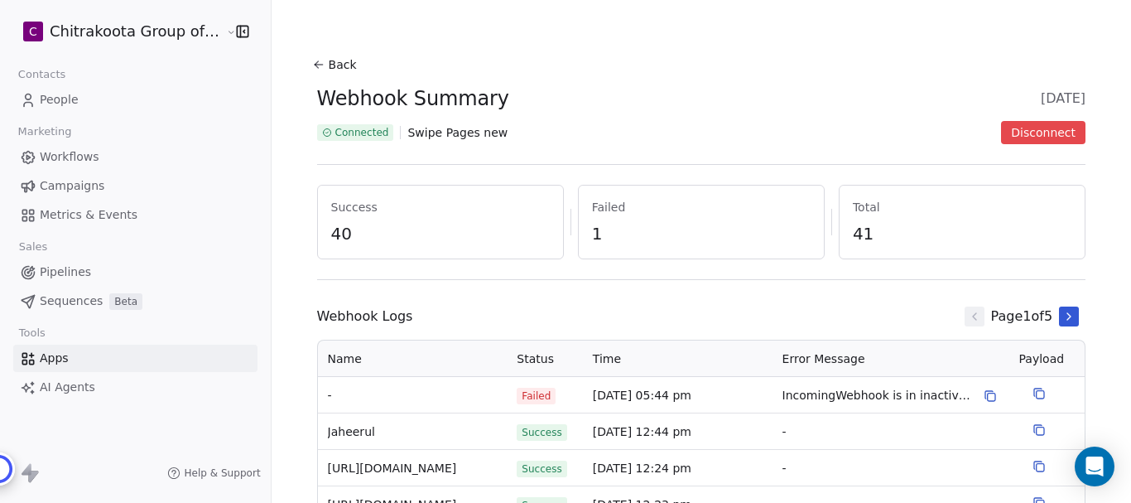
click at [322, 62] on button "Back" at bounding box center [336, 65] width 53 height 30
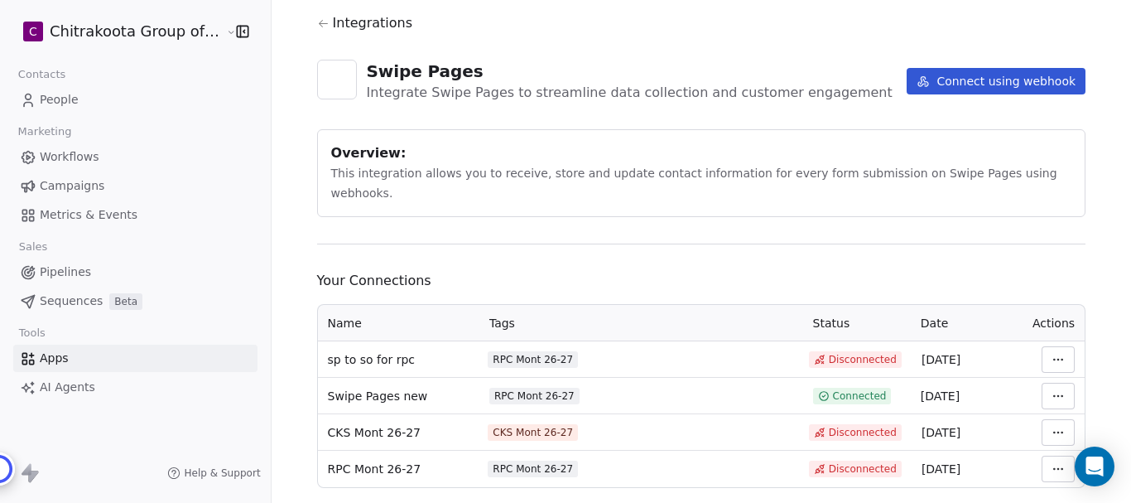
scroll to position [58, 0]
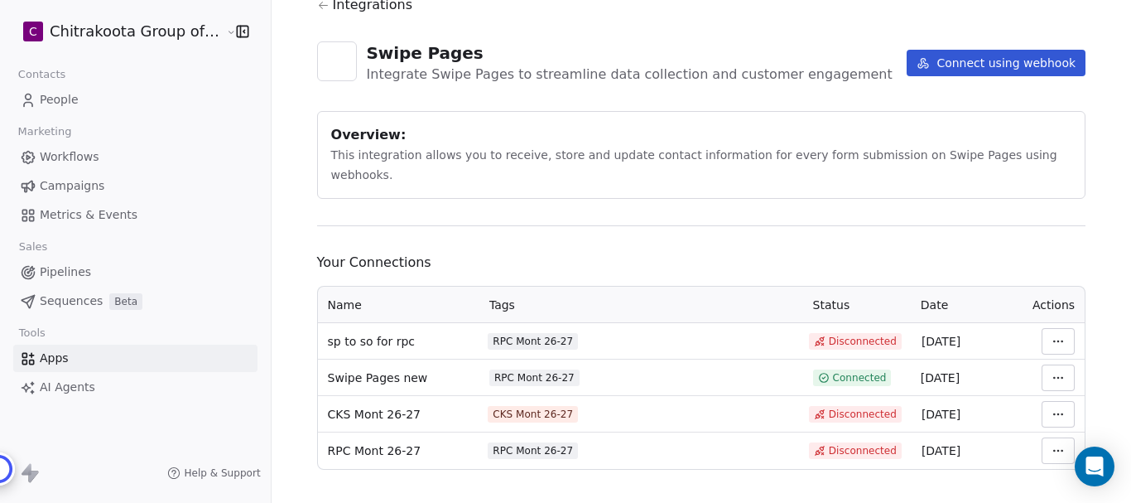
click at [1038, 358] on html "C Chitrakoota Group of Institutions Contacts People Marketing Workflows Campaig…" at bounding box center [565, 251] width 1131 height 503
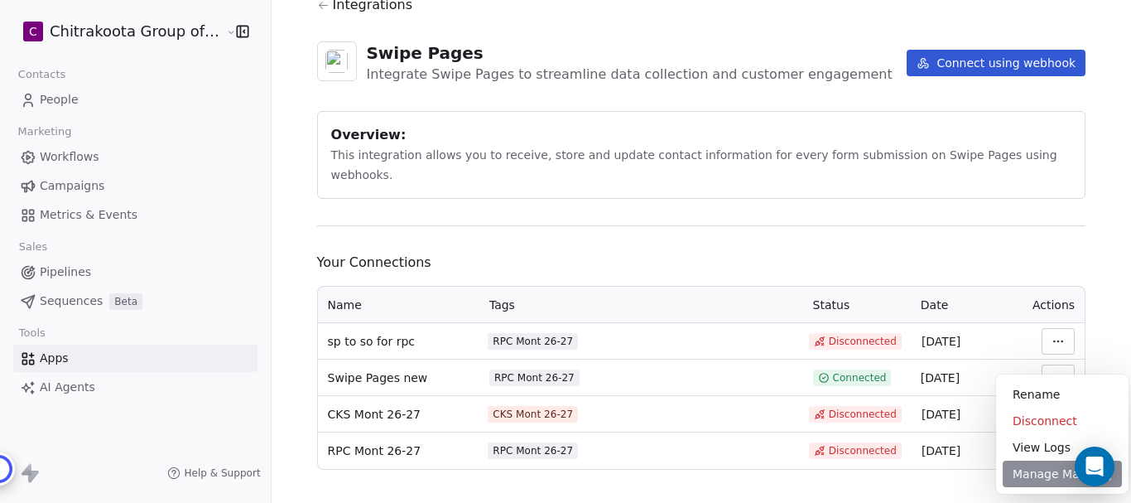
click at [1023, 484] on div "Manage Mapping" at bounding box center [1062, 473] width 119 height 26
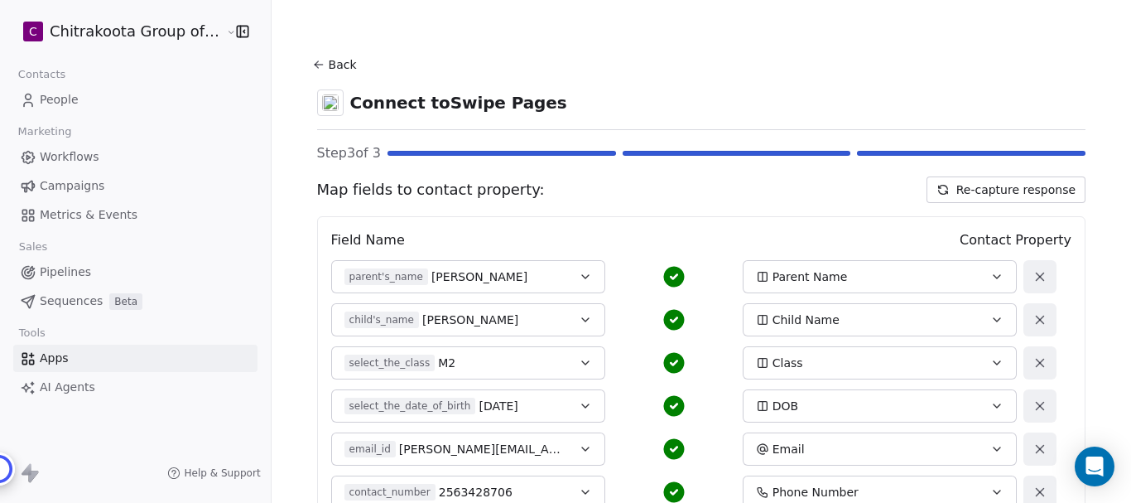
click at [318, 59] on button "Back" at bounding box center [336, 65] width 53 height 30
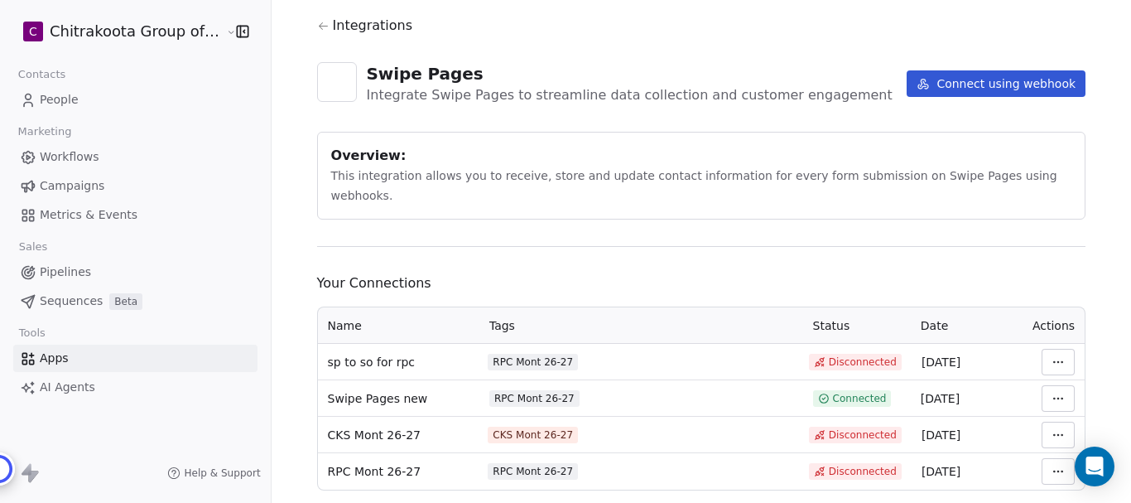
scroll to position [58, 0]
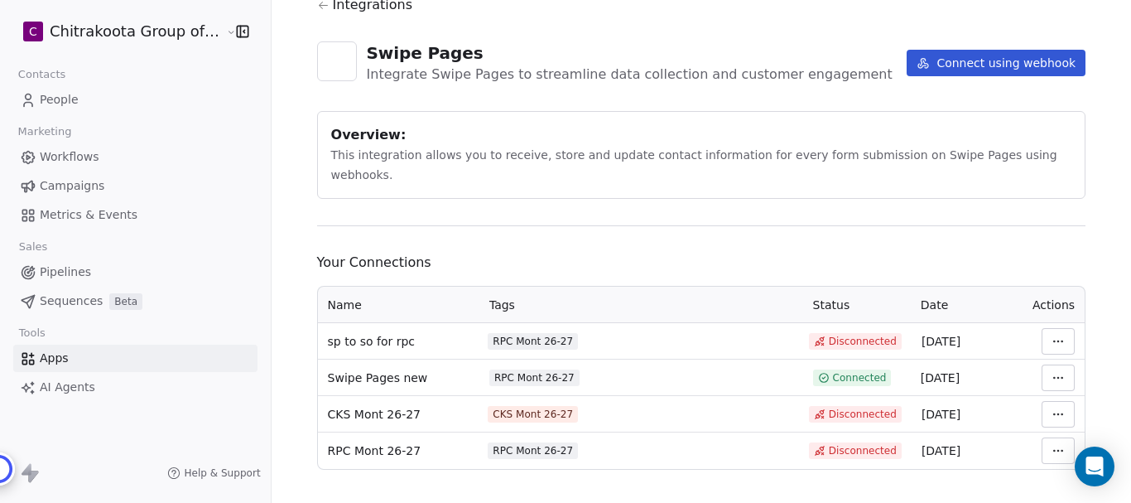
click at [1037, 354] on html "C Chitrakoota Group of Institutions Contacts People Marketing Workflows Campaig…" at bounding box center [565, 251] width 1131 height 503
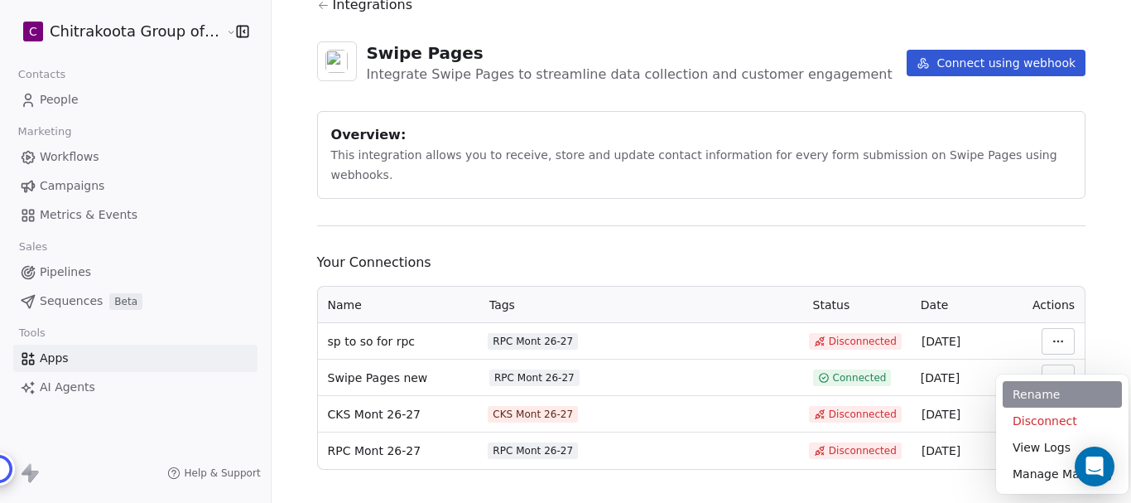
click at [1036, 397] on div "Rename" at bounding box center [1062, 394] width 119 height 26
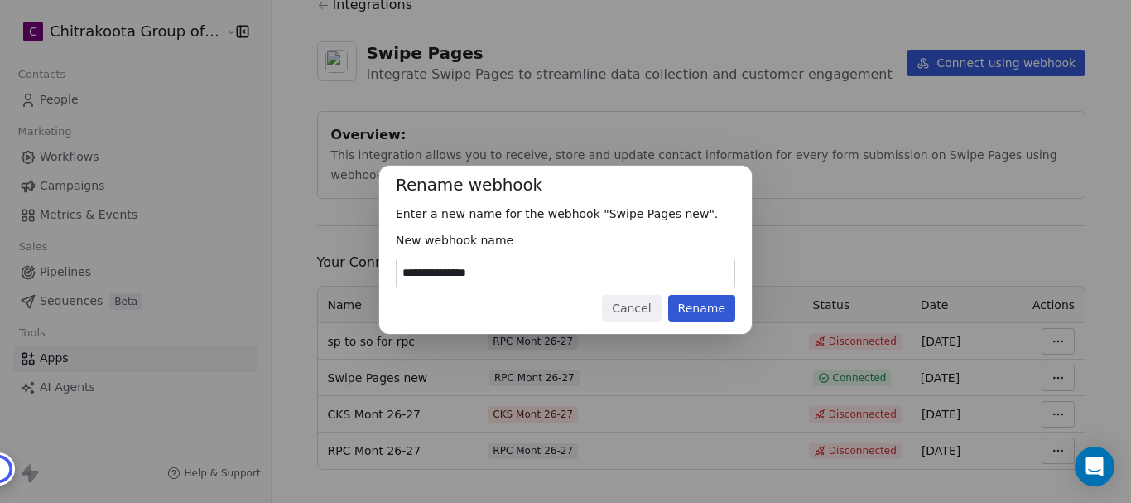
drag, startPoint x: 474, startPoint y: 272, endPoint x: 521, endPoint y: 274, distance: 47.3
click at [521, 274] on input "**********" at bounding box center [566, 273] width 338 height 28
type input "**********"
click at [698, 307] on button "Rename" at bounding box center [701, 308] width 67 height 26
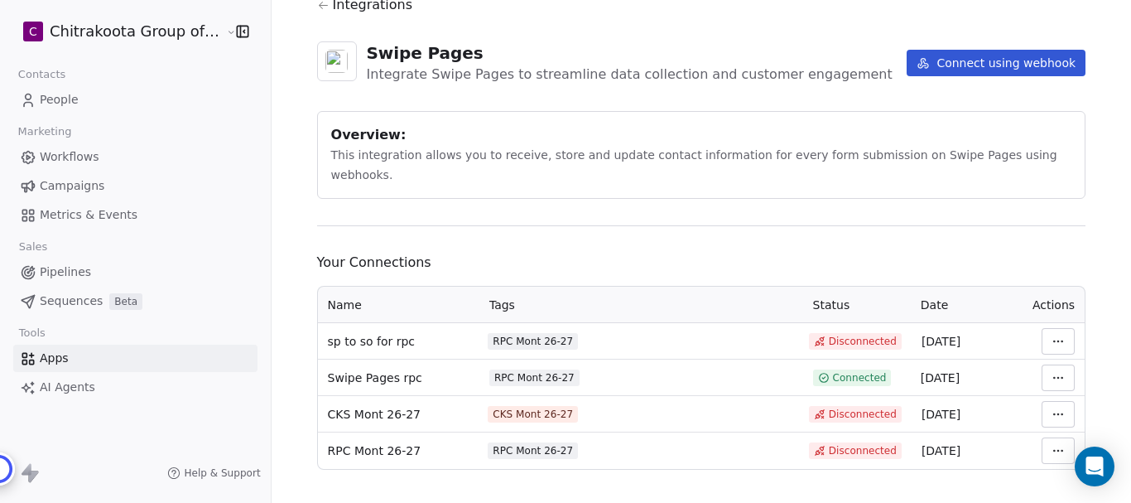
click at [1047, 320] on html "C Chitrakoota Group of Institutions Contacts People Marketing Workflows Campaig…" at bounding box center [565, 251] width 1131 height 503
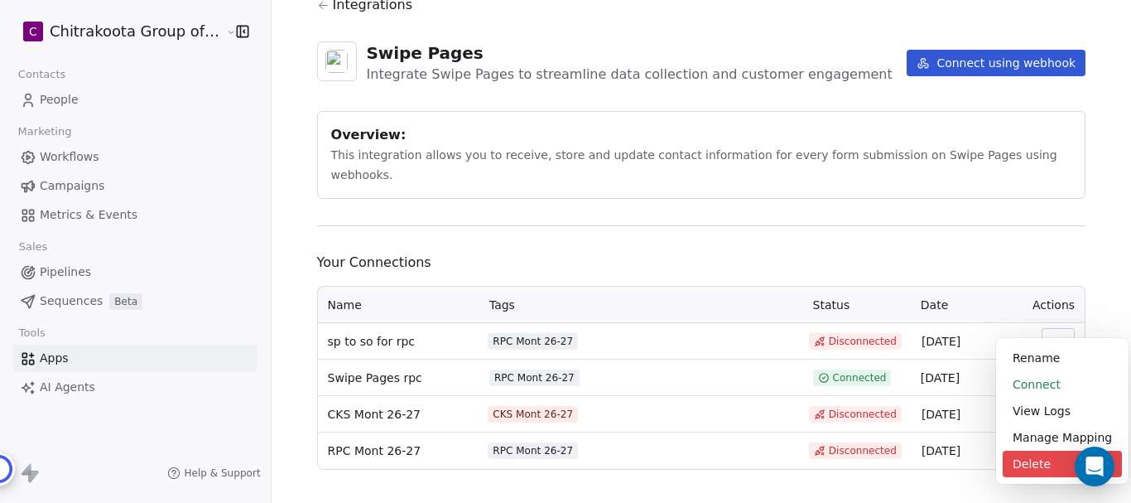
click at [1051, 465] on div "Delete" at bounding box center [1062, 463] width 119 height 26
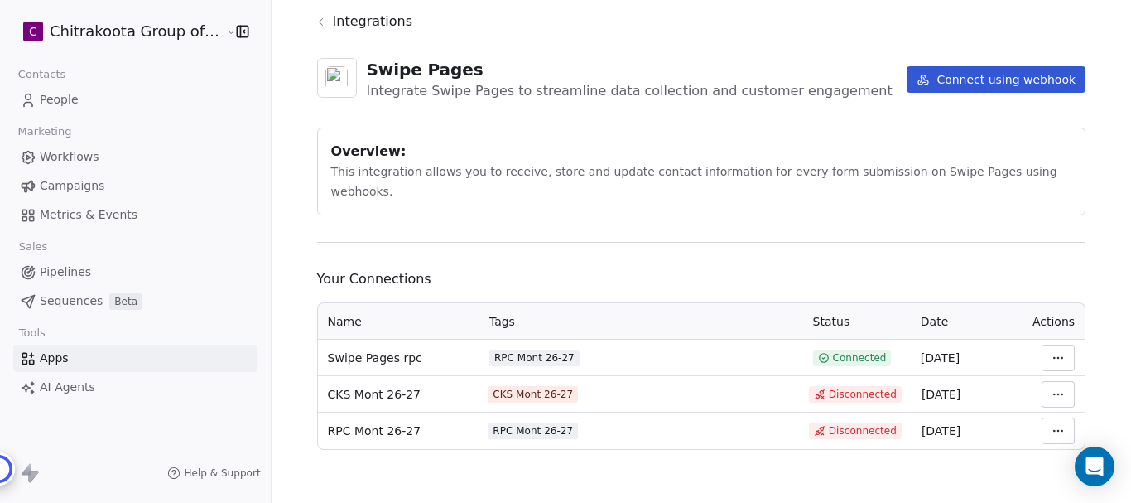
scroll to position [22, 0]
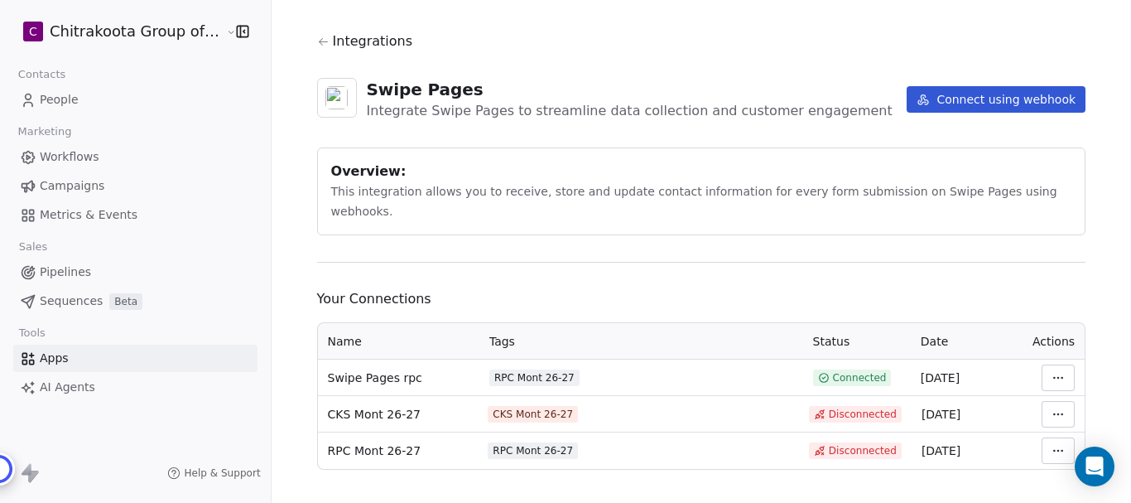
click at [1051, 358] on html "C Chitrakoota Group of Institutions Contacts People Marketing Workflows Campaig…" at bounding box center [565, 251] width 1131 height 503
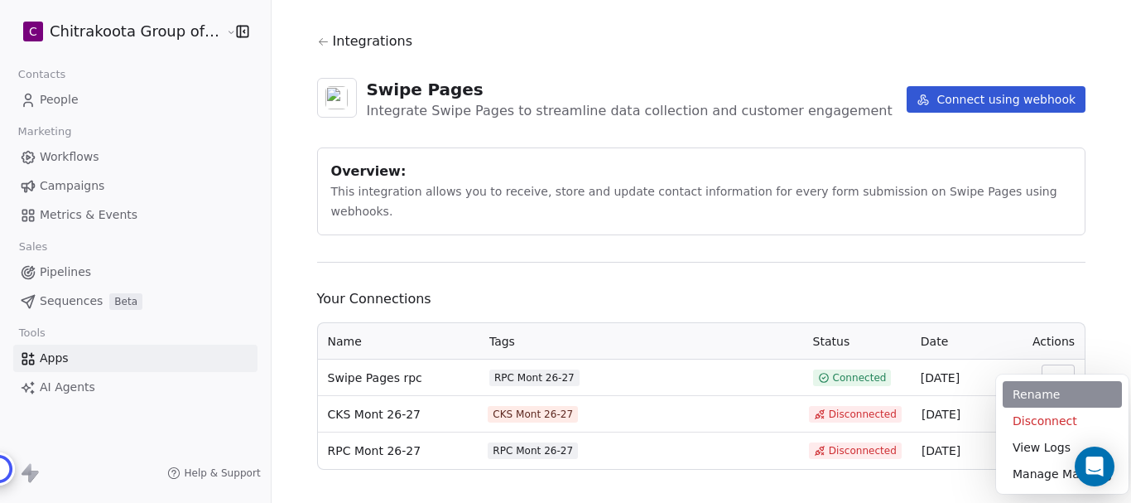
click at [1048, 391] on div "Rename" at bounding box center [1062, 394] width 119 height 26
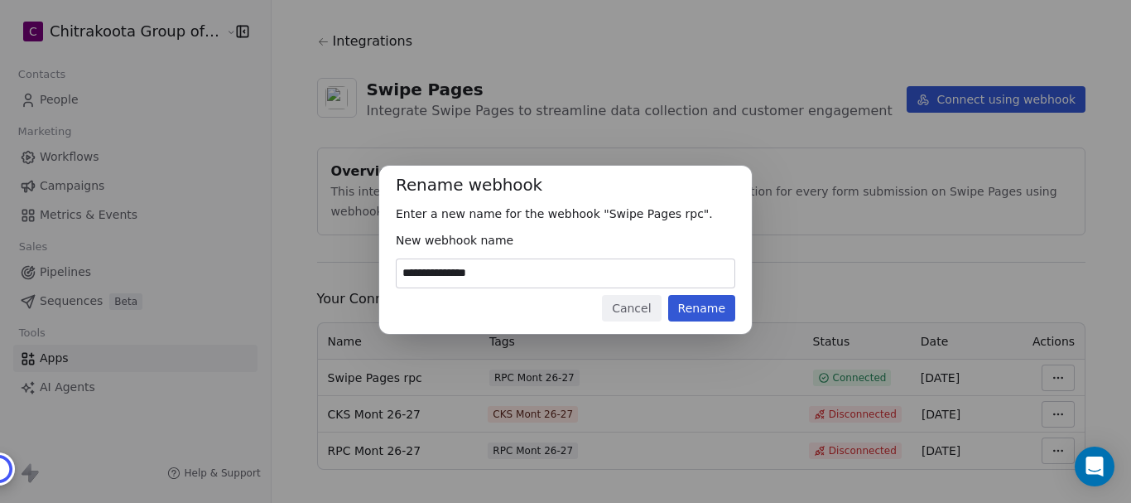
drag, startPoint x: 469, startPoint y: 271, endPoint x: 522, endPoint y: 279, distance: 52.8
click at [522, 279] on input "**********" at bounding box center [566, 273] width 338 height 28
type input "**********"
click at [711, 314] on button "Rename" at bounding box center [701, 308] width 67 height 26
